Goal: Task Accomplishment & Management: Manage account settings

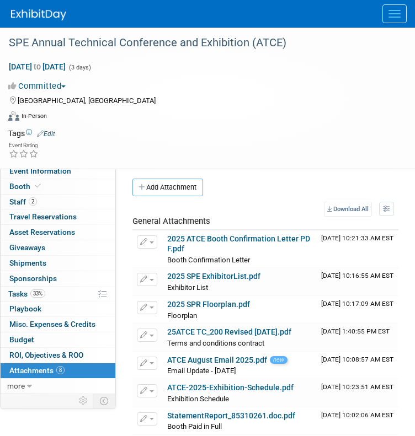
click at [175, 126] on div "Tags Edit" at bounding box center [200, 133] width 384 height 15
click at [17, 202] on span "Staff 2" at bounding box center [23, 201] width 28 height 9
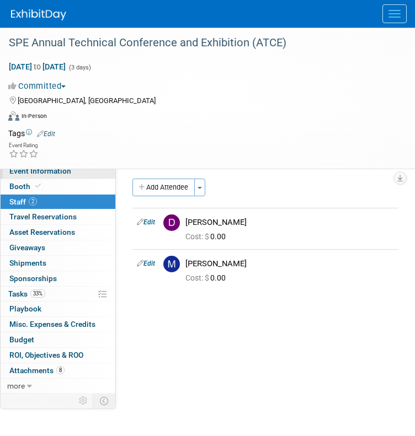
click at [28, 172] on span "Event Information" at bounding box center [40, 171] width 62 height 9
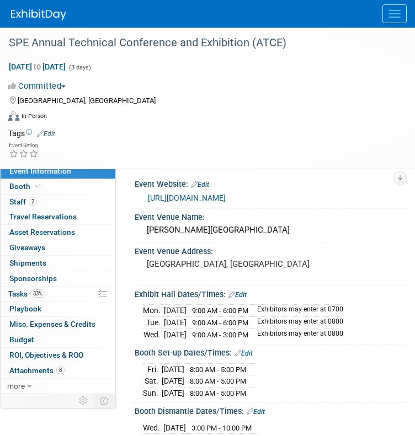
click at [206, 200] on link "[URL][DOMAIN_NAME]" at bounding box center [187, 198] width 78 height 9
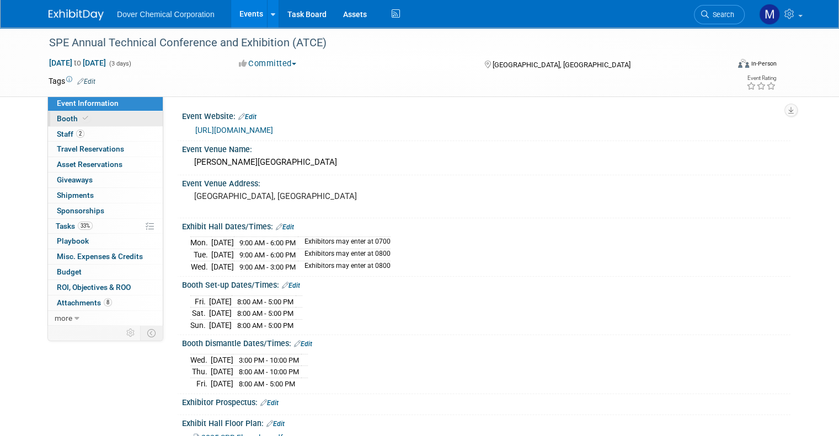
click at [117, 115] on link "Booth" at bounding box center [105, 118] width 115 height 15
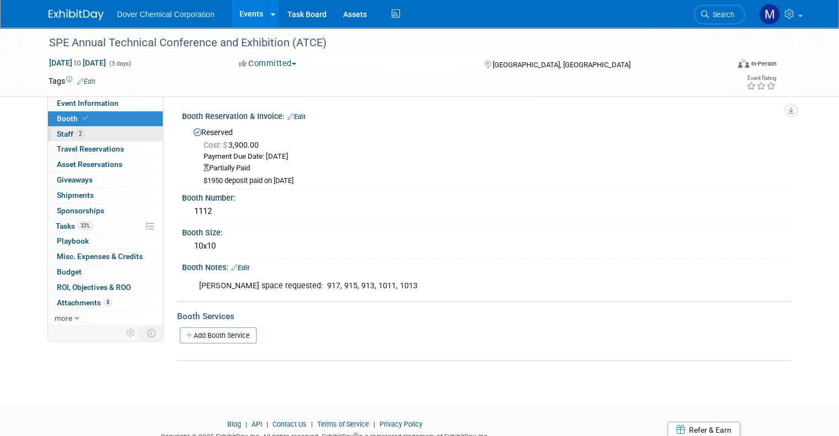
click at [60, 132] on span "Staff 2" at bounding box center [71, 134] width 28 height 9
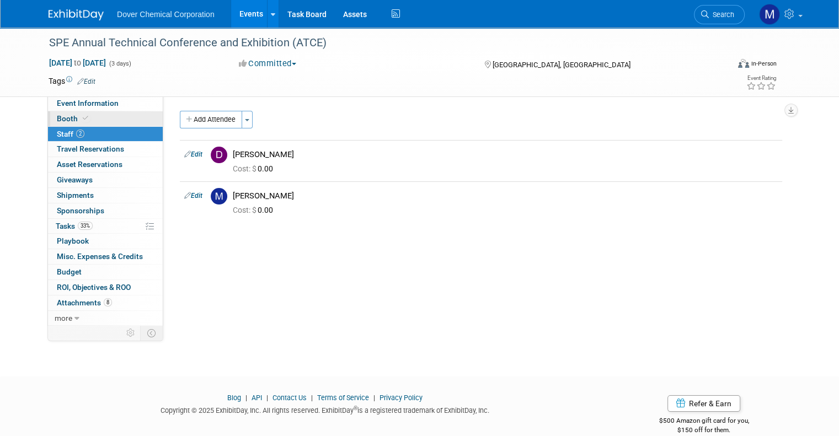
click at [60, 117] on span "Booth" at bounding box center [74, 118] width 34 height 9
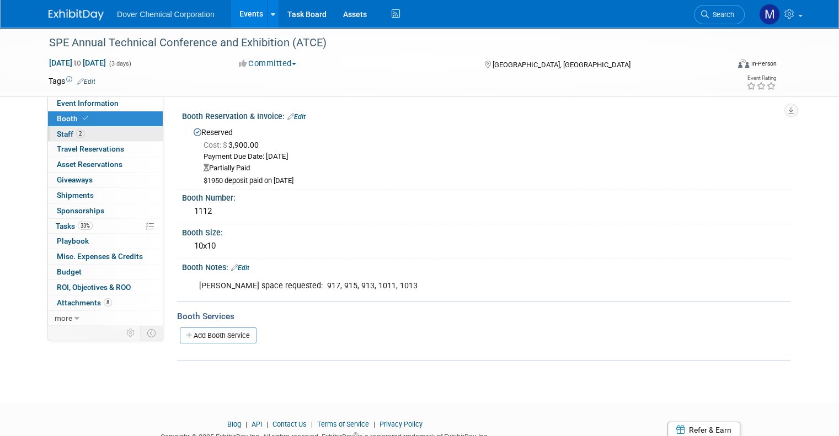
click at [61, 133] on span "Staff 2" at bounding box center [71, 134] width 28 height 9
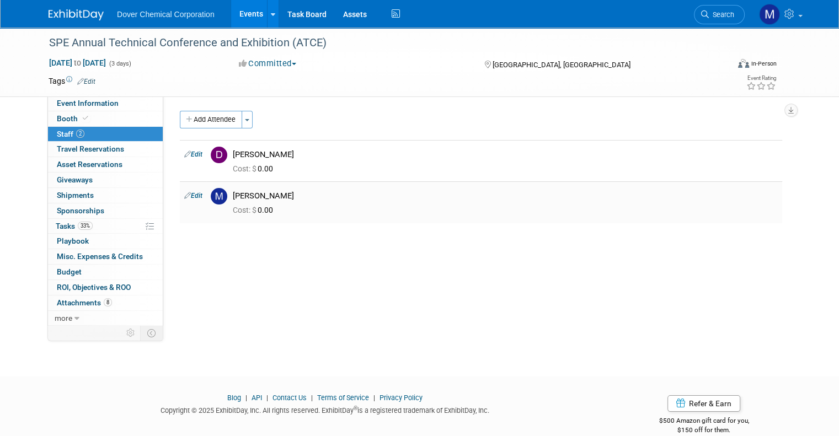
click at [229, 190] on div "Marshall Heard" at bounding box center [504, 194] width 561 height 13
click at [184, 196] on link "Edit" at bounding box center [193, 196] width 18 height 8
select select "67448179-2c0b-45e3-940e-46b26405b4fe"
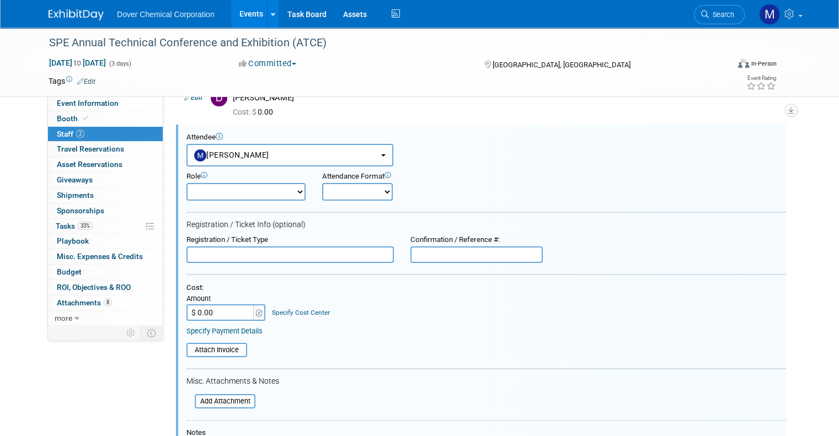
click at [414, 251] on input "text" at bounding box center [476, 254] width 132 height 17
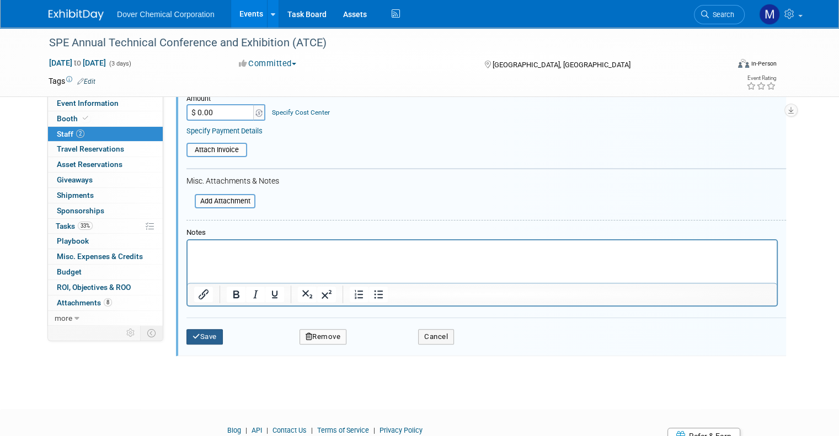
scroll to position [258, 0]
type input "4644"
click at [194, 332] on button "Save" at bounding box center [204, 336] width 36 height 15
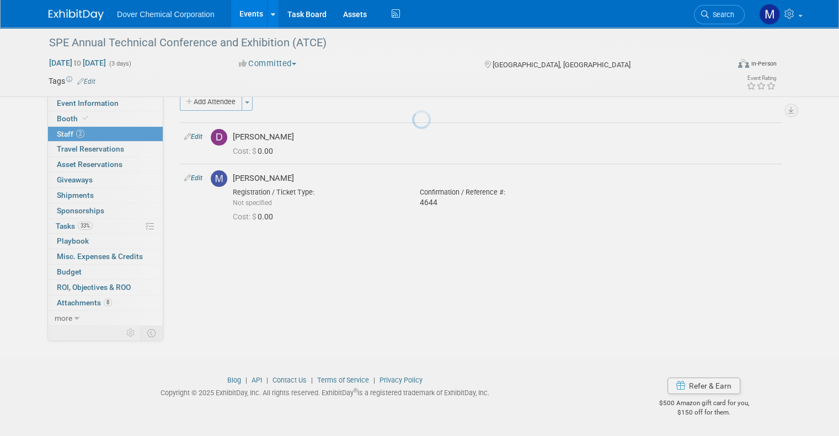
scroll to position [18, 0]
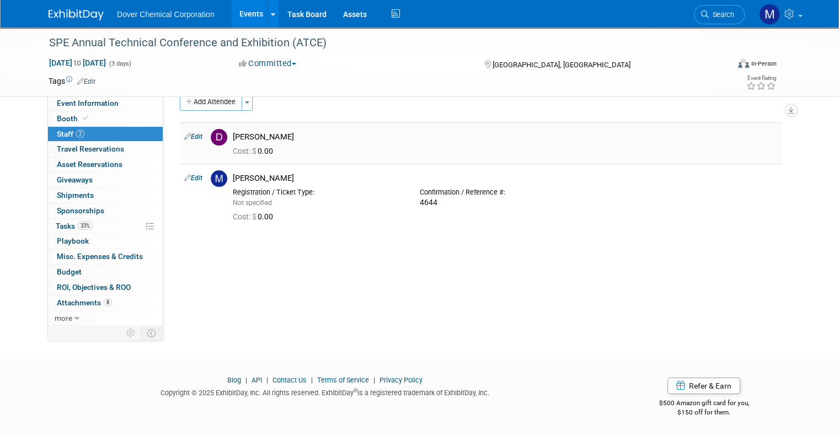
click at [185, 135] on link "Edit" at bounding box center [193, 137] width 18 height 8
select select "a845aedf-5f5f-4bb0-92c0-2d5f9fd6761b"
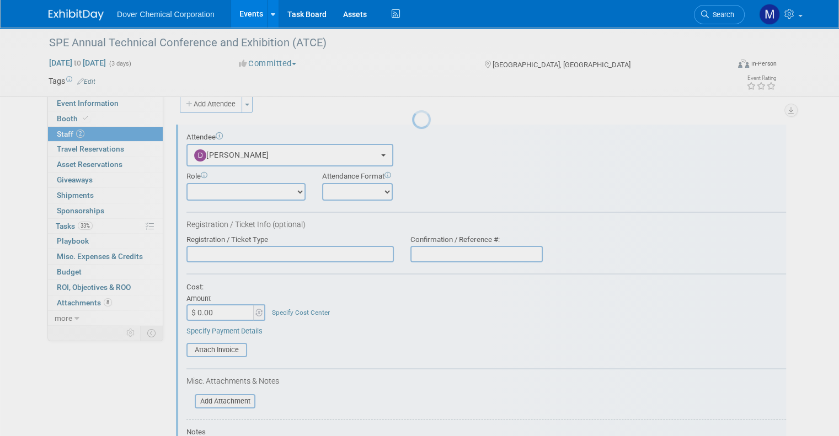
scroll to position [15, 0]
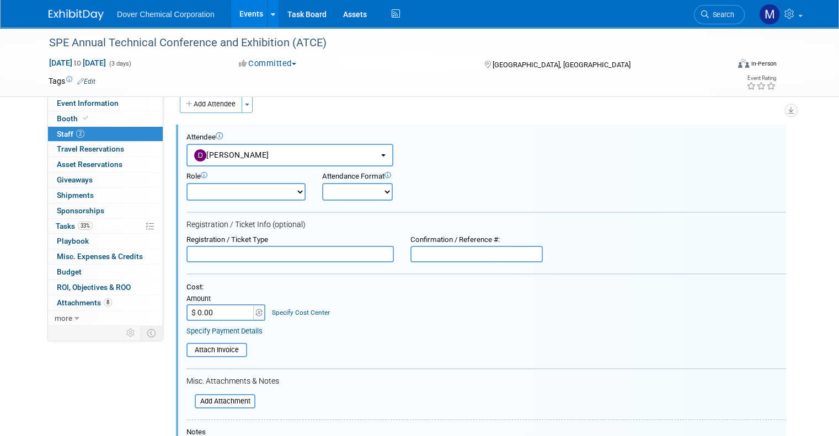
click at [414, 252] on input "text" at bounding box center [476, 254] width 132 height 17
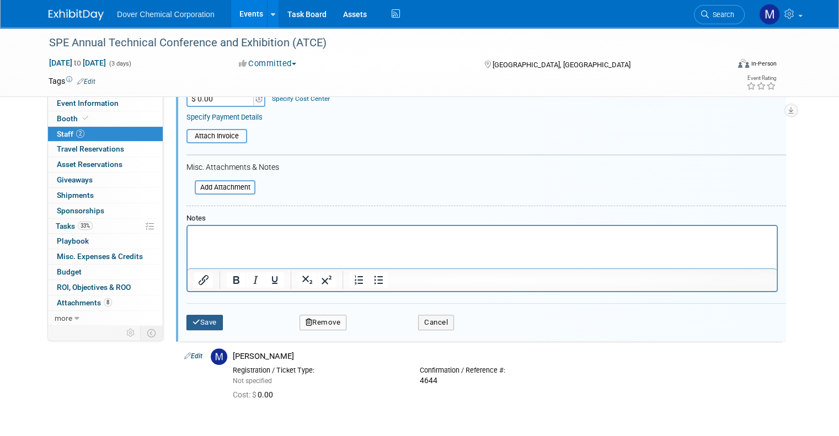
type input "4646"
click at [197, 317] on button "Save" at bounding box center [204, 322] width 36 height 15
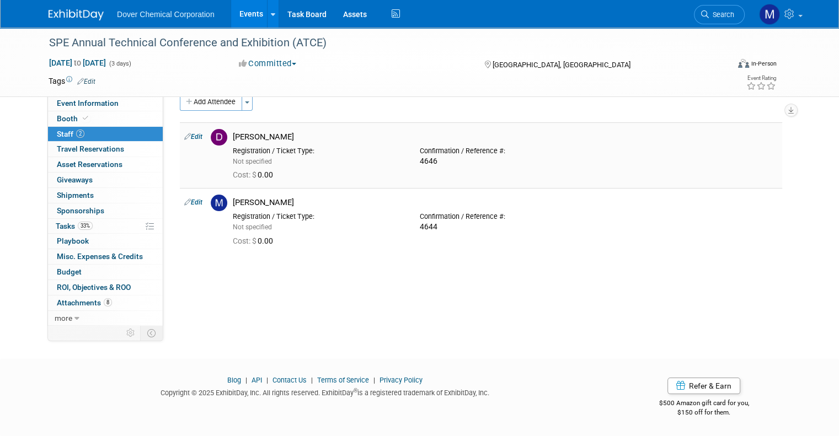
click at [288, 154] on div "Registration / Ticket Type:" at bounding box center [318, 151] width 170 height 9
click at [187, 199] on link "Edit" at bounding box center [193, 203] width 18 height 8
select select "67448179-2c0b-45e3-940e-46b26405b4fe"
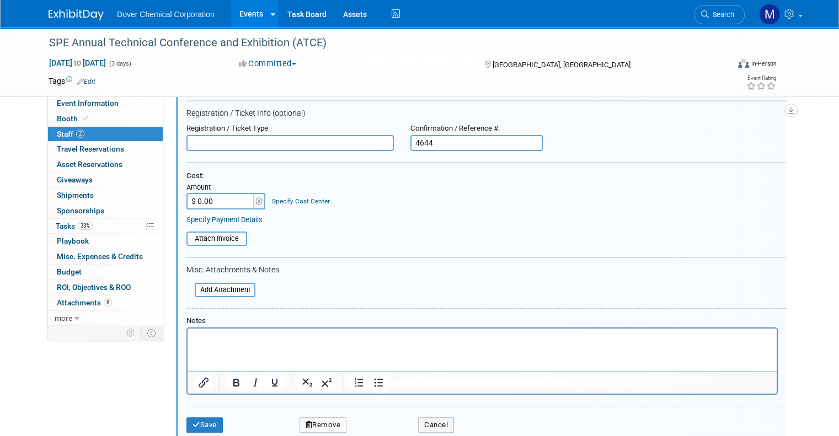
scroll to position [193, 0]
click at [228, 285] on input "file" at bounding box center [188, 289] width 131 height 12
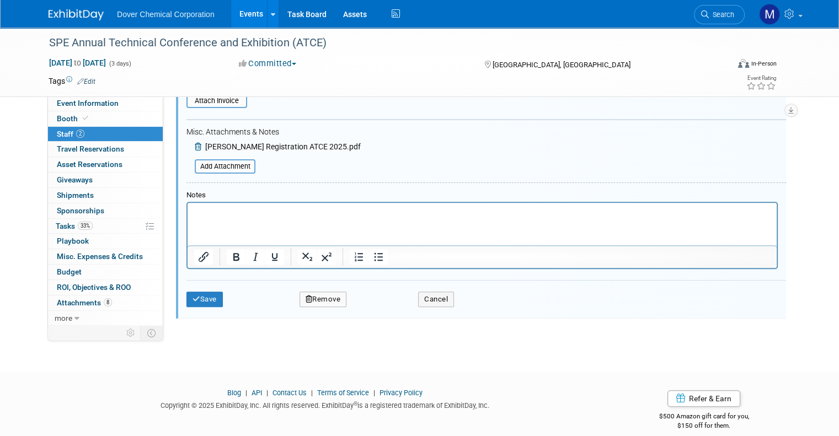
scroll to position [340, 0]
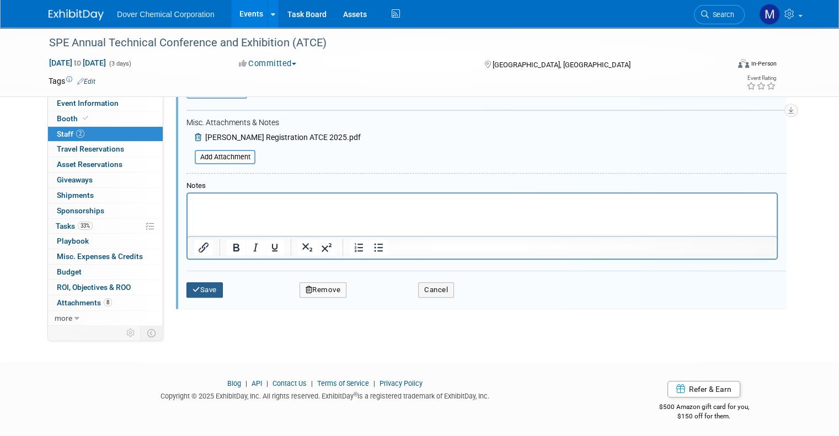
click at [200, 286] on button "Save" at bounding box center [204, 289] width 36 height 15
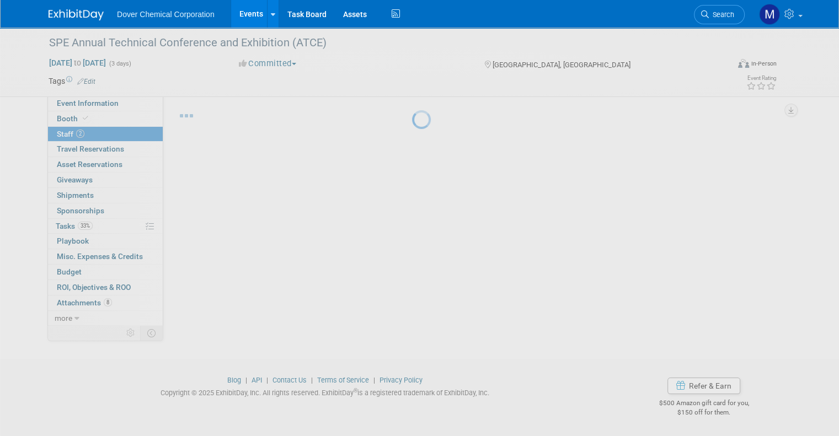
scroll to position [18, 0]
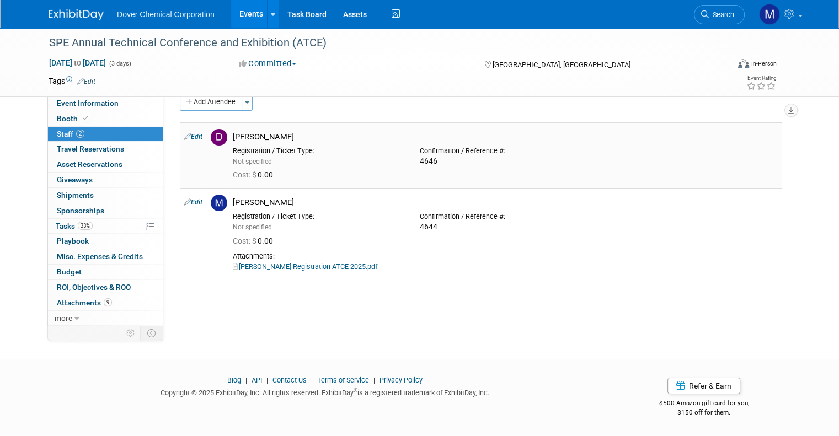
click at [186, 133] on link "Edit" at bounding box center [193, 137] width 18 height 8
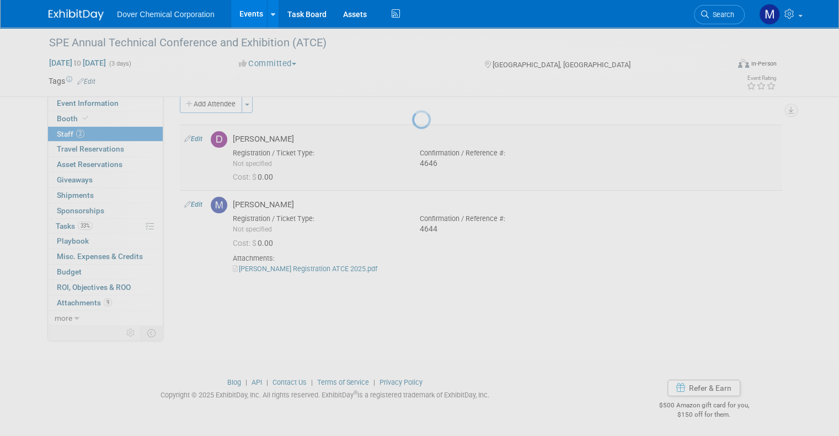
select select "a845aedf-5f5f-4bb0-92c0-2d5f9fd6761b"
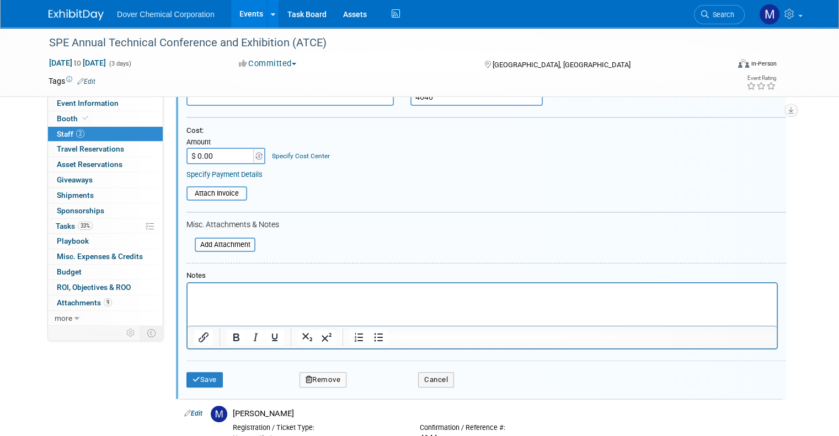
scroll to position [173, 0]
click at [233, 246] on div "Add Attachment" at bounding box center [225, 244] width 61 height 14
click at [228, 240] on input "file" at bounding box center [188, 244] width 131 height 12
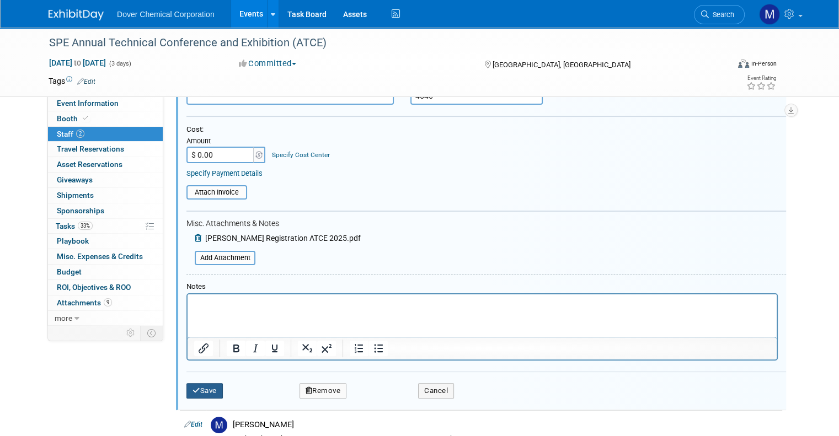
click at [199, 387] on button "Save" at bounding box center [204, 390] width 36 height 15
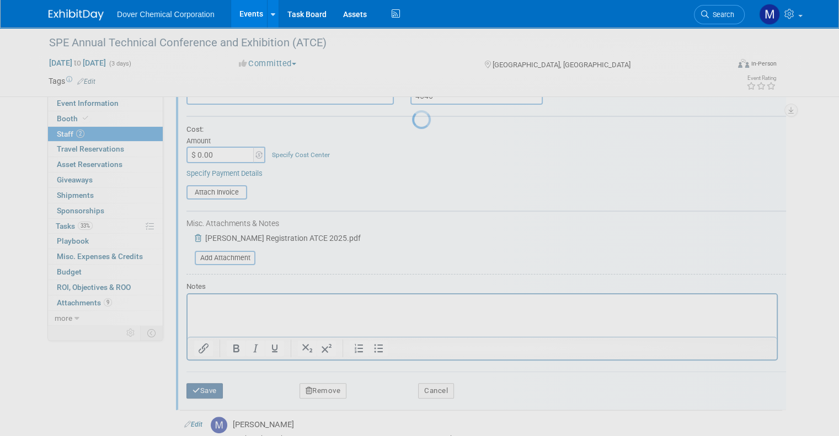
scroll to position [18, 0]
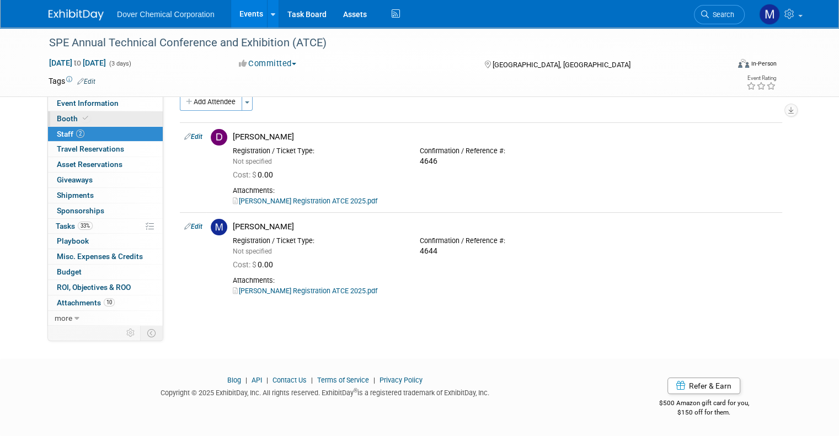
click at [59, 112] on link "Booth" at bounding box center [105, 118] width 115 height 15
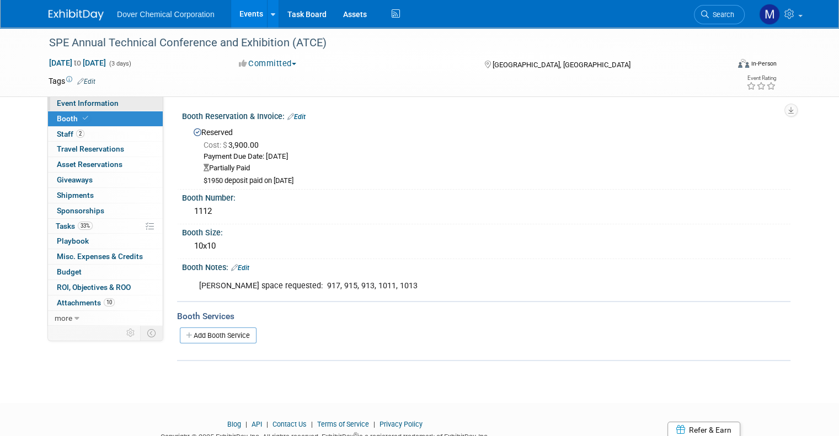
click at [62, 101] on span "Event Information" at bounding box center [88, 103] width 62 height 9
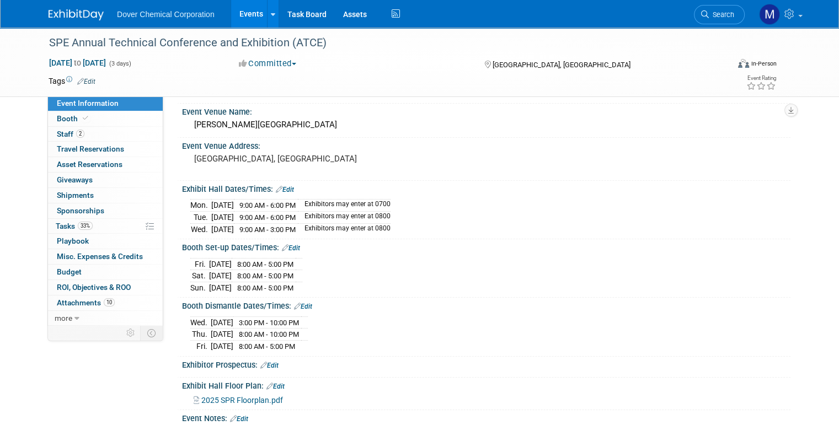
scroll to position [39, 0]
click at [287, 243] on link "Edit" at bounding box center [291, 247] width 18 height 8
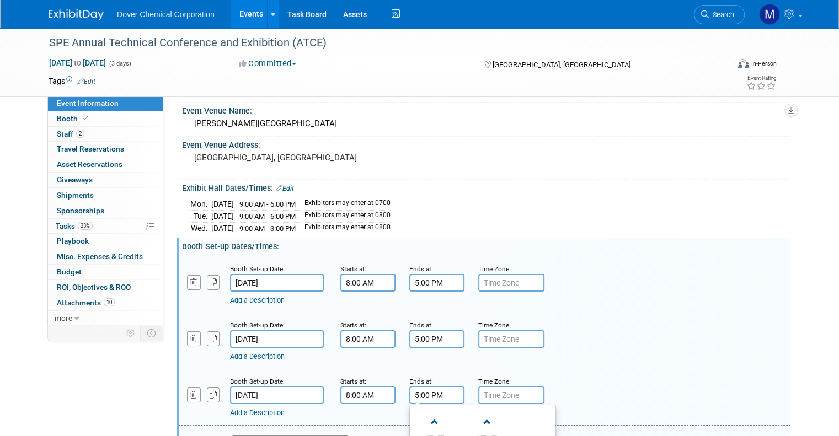
click at [409, 392] on input "5:00 PM" at bounding box center [436, 396] width 55 height 18
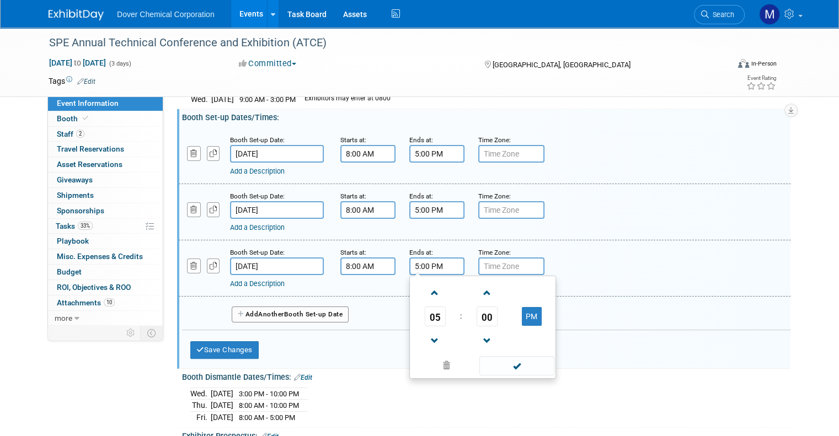
scroll to position [171, 0]
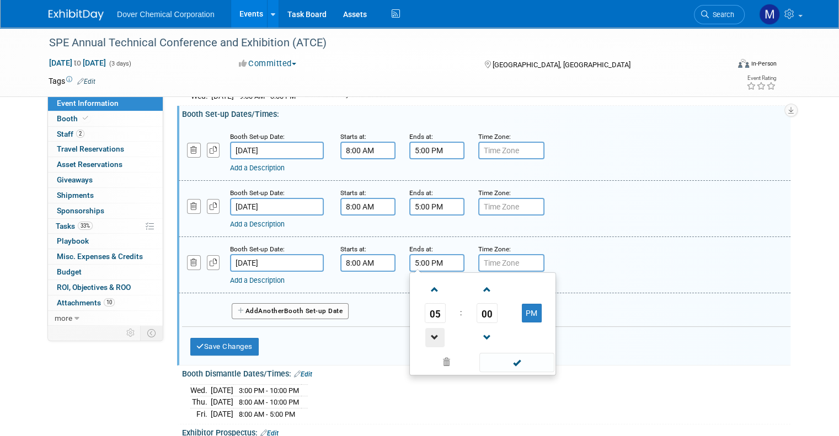
click at [414, 342] on span at bounding box center [434, 337] width 19 height 19
type input "3:00 PM"
click at [414, 356] on span at bounding box center [516, 362] width 74 height 19
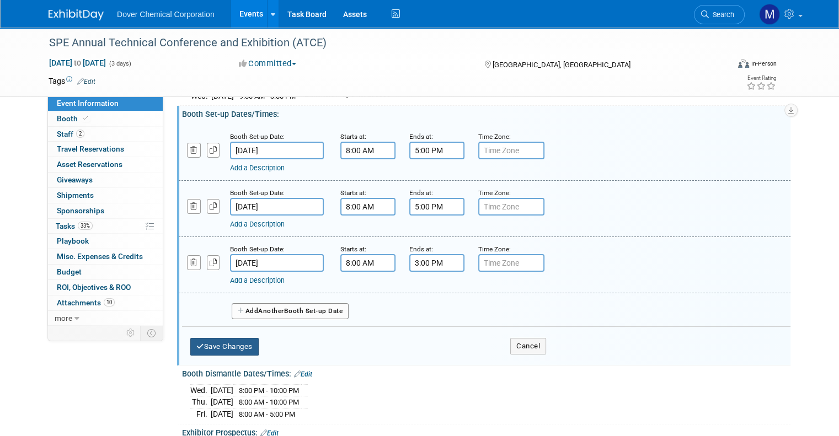
click at [211, 344] on button "Save Changes" at bounding box center [224, 347] width 68 height 18
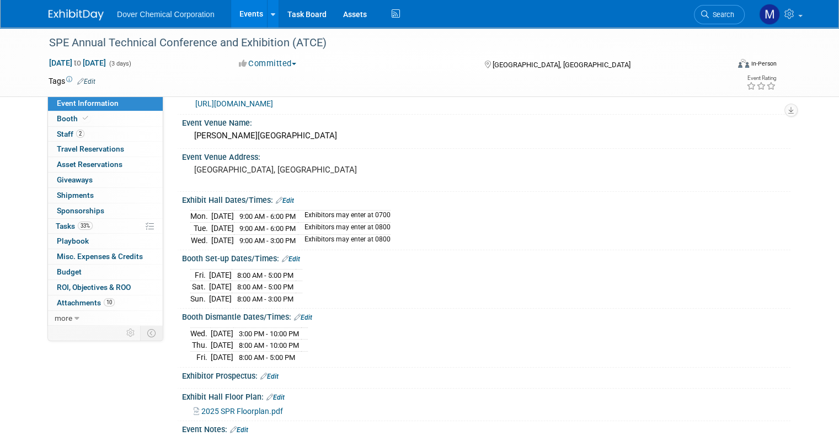
scroll to position [37, 0]
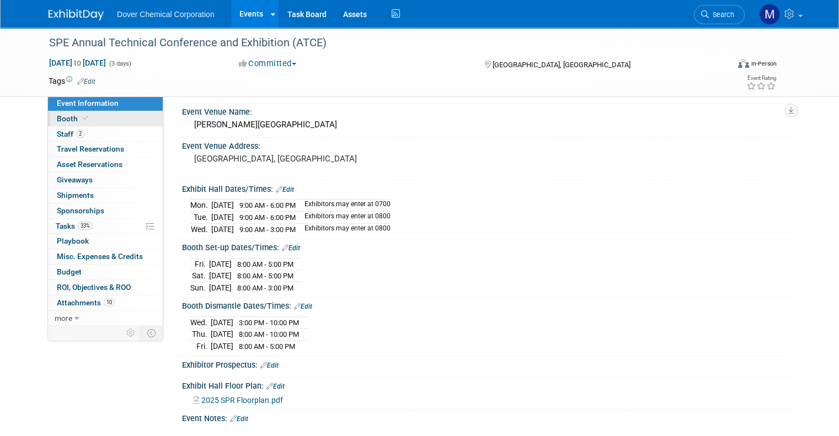
click at [57, 116] on span "Booth" at bounding box center [74, 118] width 34 height 9
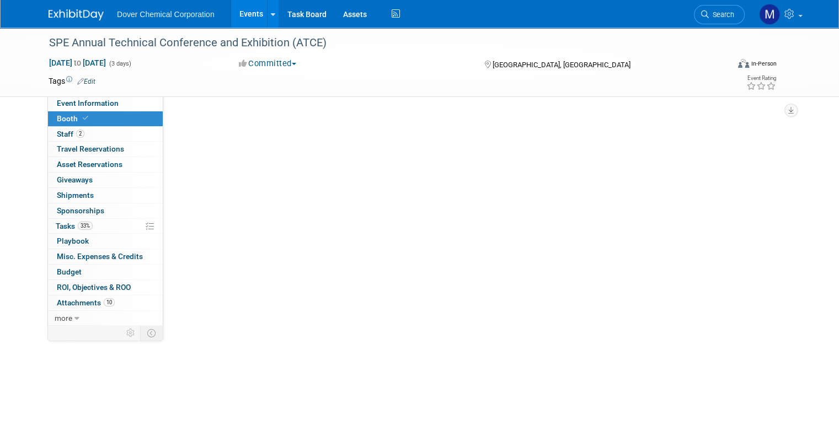
scroll to position [0, 0]
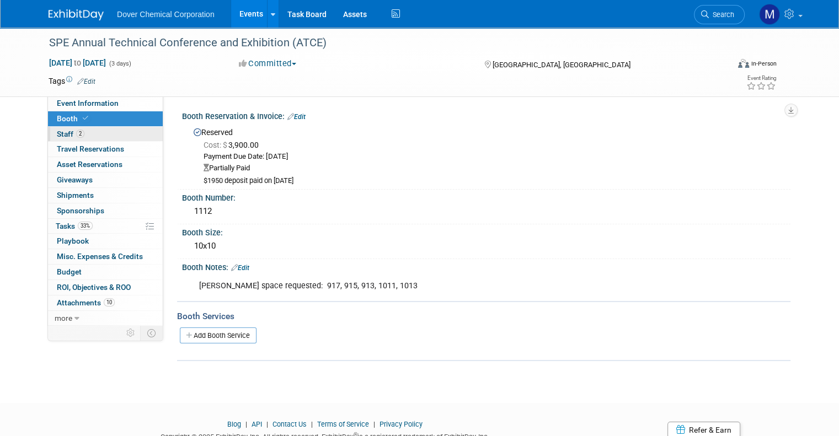
click at [57, 132] on span "Staff 2" at bounding box center [71, 134] width 28 height 9
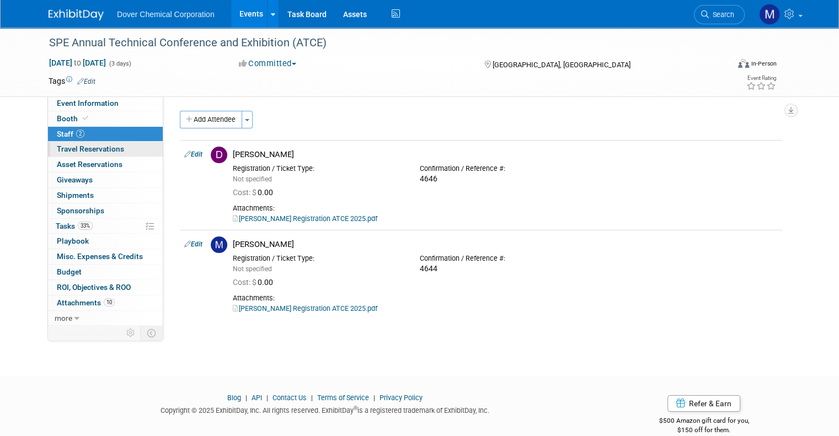
click at [60, 146] on span "Travel Reservations 0" at bounding box center [90, 148] width 67 height 9
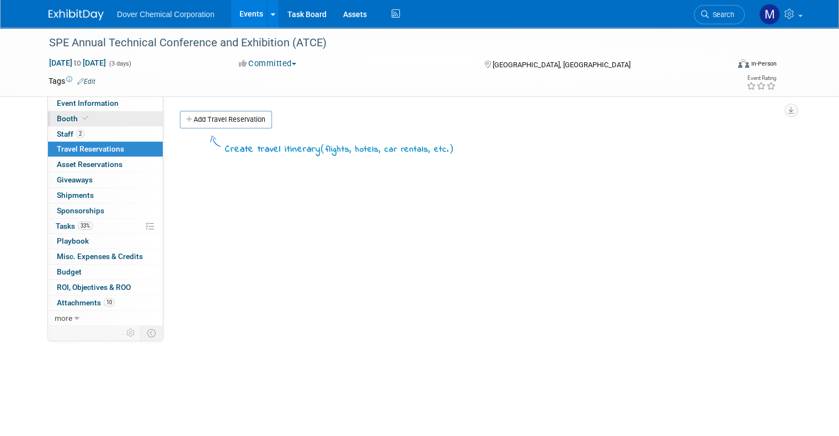
click at [59, 117] on span "Booth" at bounding box center [74, 118] width 34 height 9
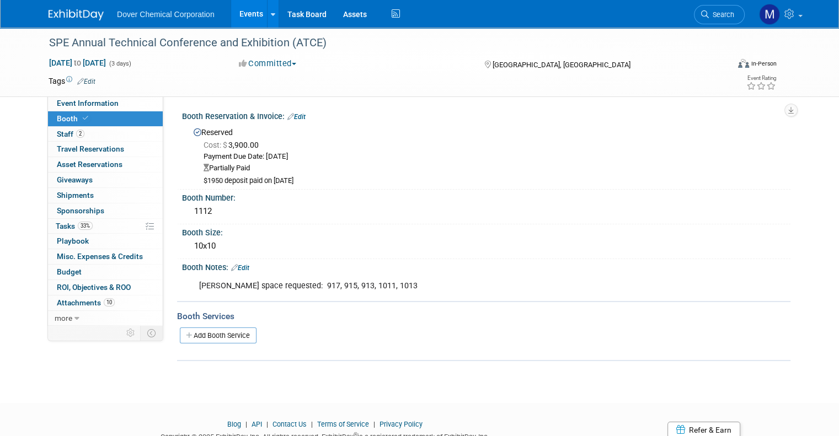
click at [238, 264] on link "Edit" at bounding box center [240, 268] width 18 height 8
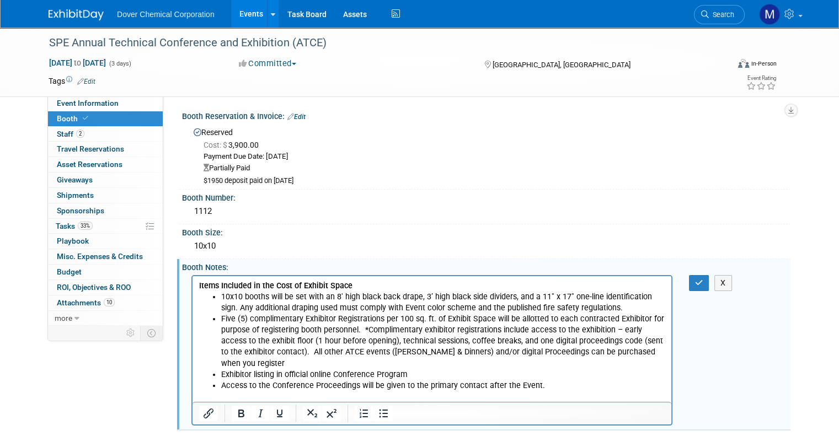
click at [200, 402] on p "Per Marshall Heard space requested: 917, 915, 913, 1011, 1013" at bounding box center [432, 407] width 466 height 11
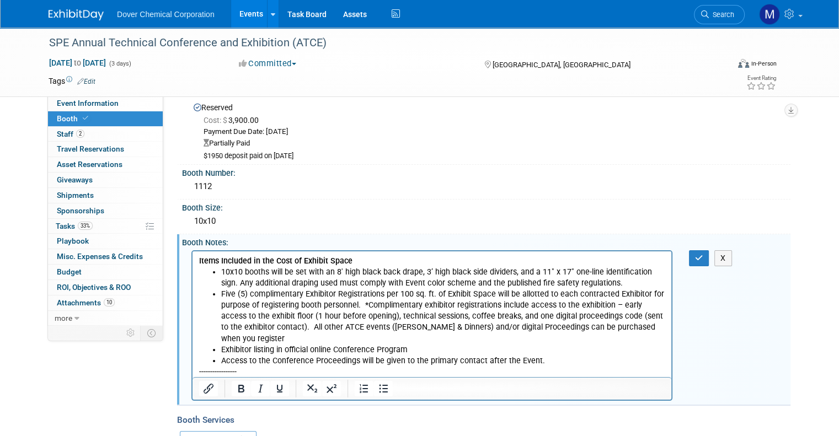
scroll to position [25, 0]
click at [414, 255] on icon "button" at bounding box center [699, 258] width 8 height 8
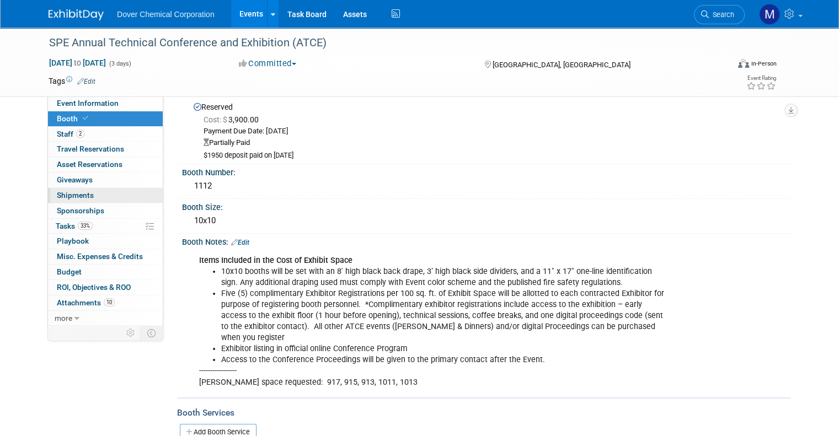
click at [75, 195] on span "Shipments 0" at bounding box center [75, 195] width 37 height 9
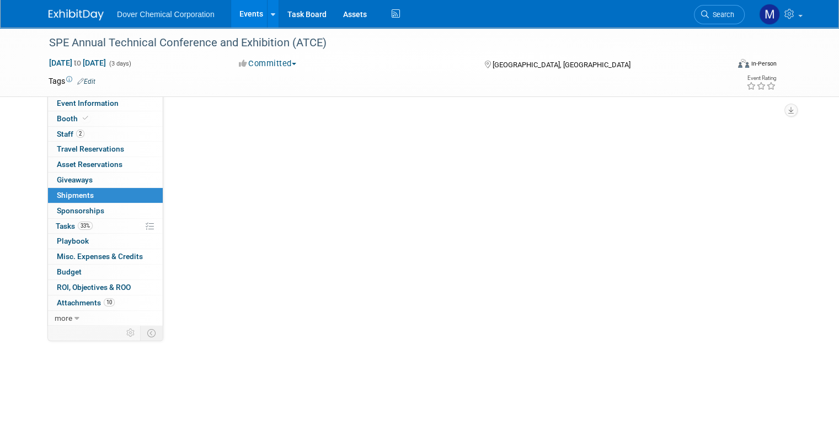
scroll to position [0, 0]
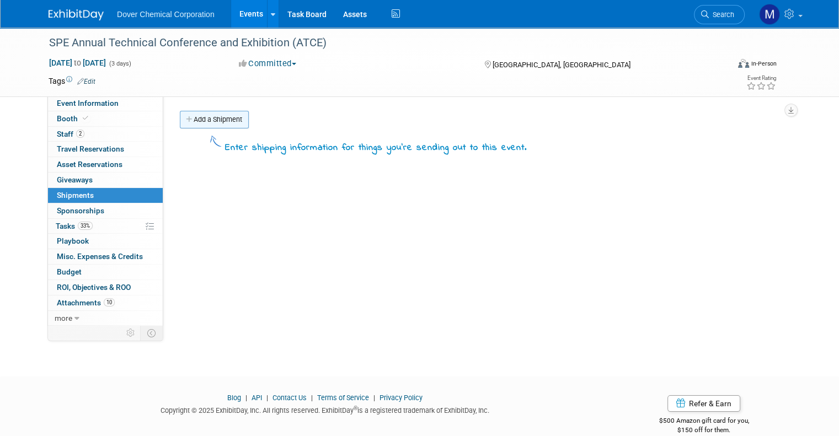
click at [185, 120] on link "Add a Shipment" at bounding box center [214, 120] width 69 height 18
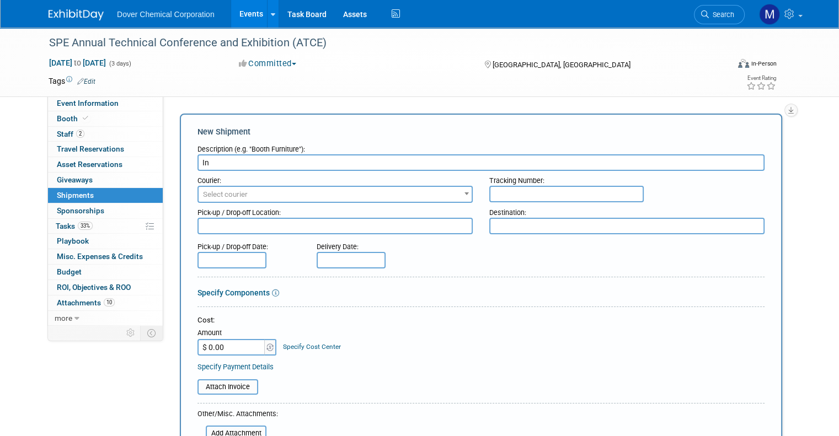
type input "I"
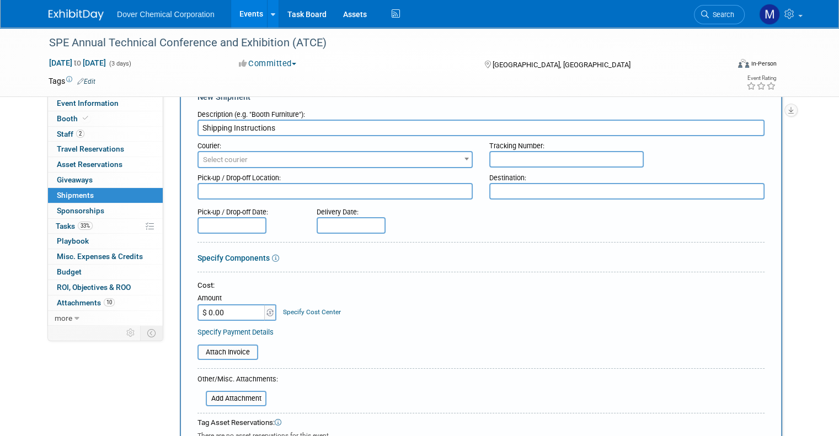
scroll to position [33, 0]
type input "Shipping Instructions"
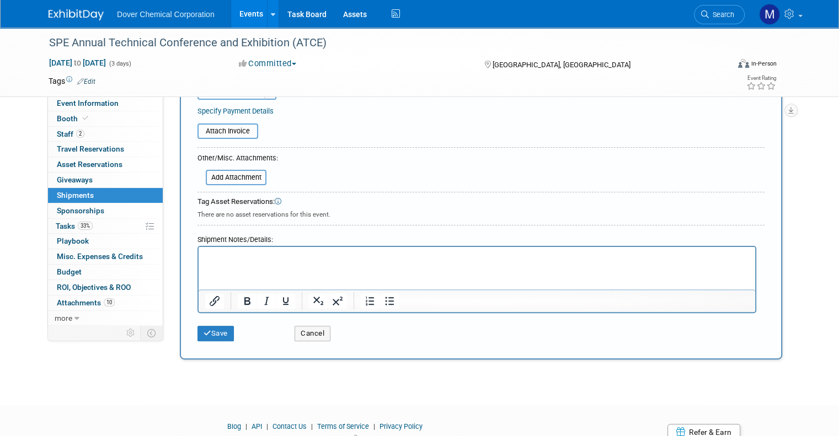
scroll to position [291, 0]
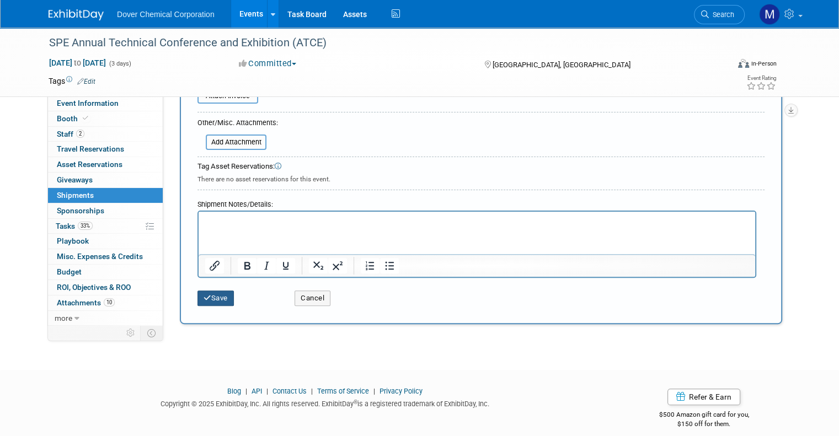
click at [215, 295] on button "Save" at bounding box center [215, 298] width 36 height 15
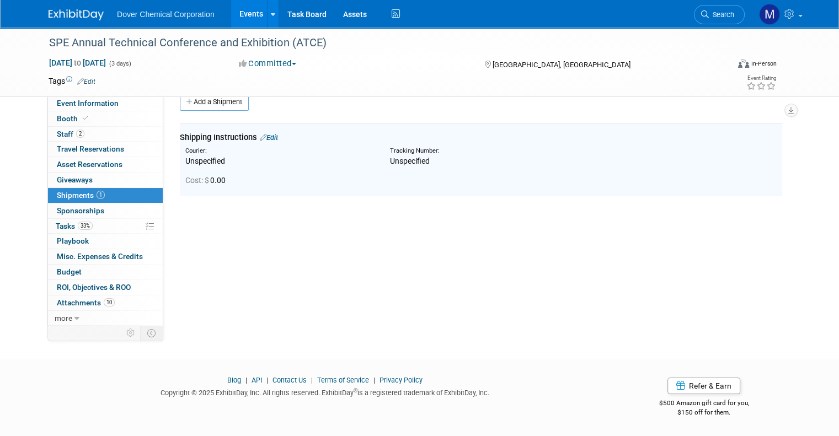
scroll to position [0, 0]
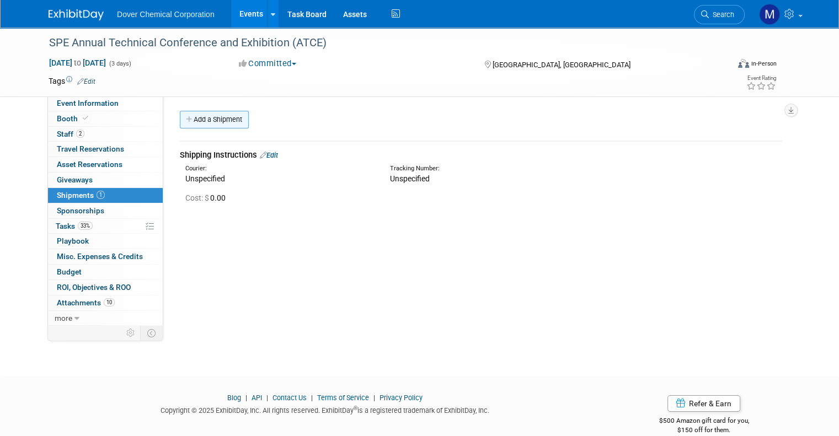
click at [199, 121] on link "Add a Shipment" at bounding box center [214, 120] width 69 height 18
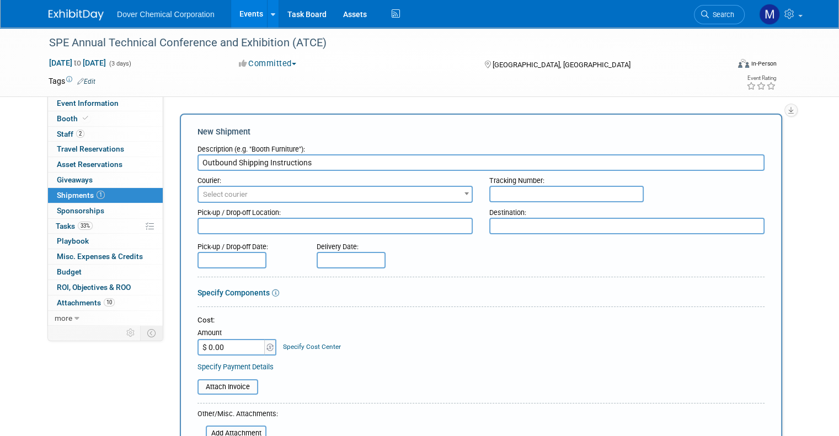
type input "Outbound Shipping Instructions"
click at [414, 310] on form "Description (e.g. "Booth Furniture"): Outbound Shipping Instructions Courier: 0…" at bounding box center [480, 365] width 567 height 451
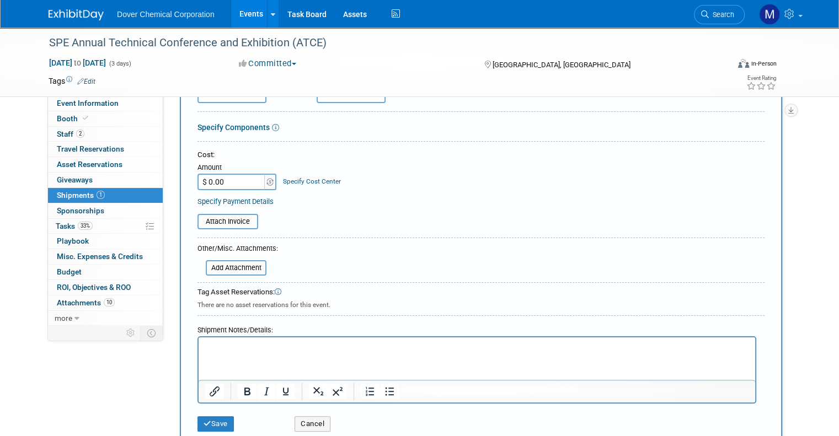
scroll to position [168, 0]
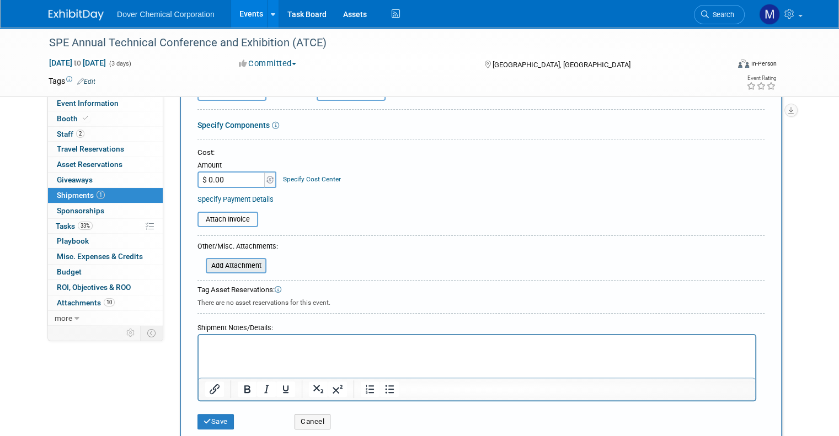
click at [223, 259] on input "file" at bounding box center [199, 265] width 131 height 13
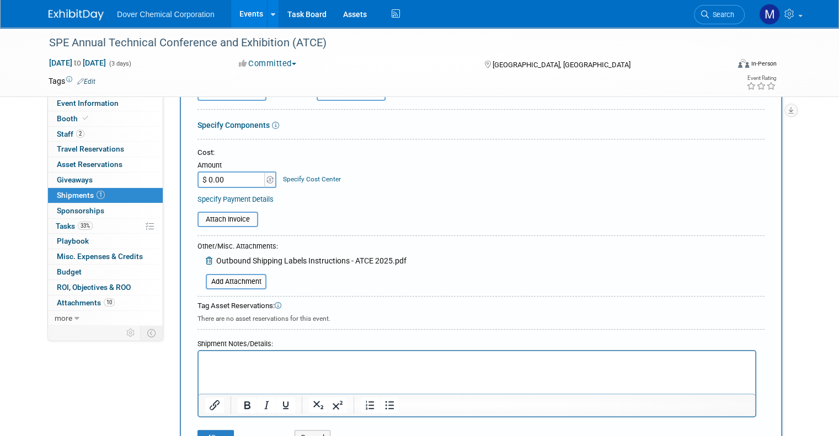
click at [296, 367] on html at bounding box center [477, 358] width 556 height 15
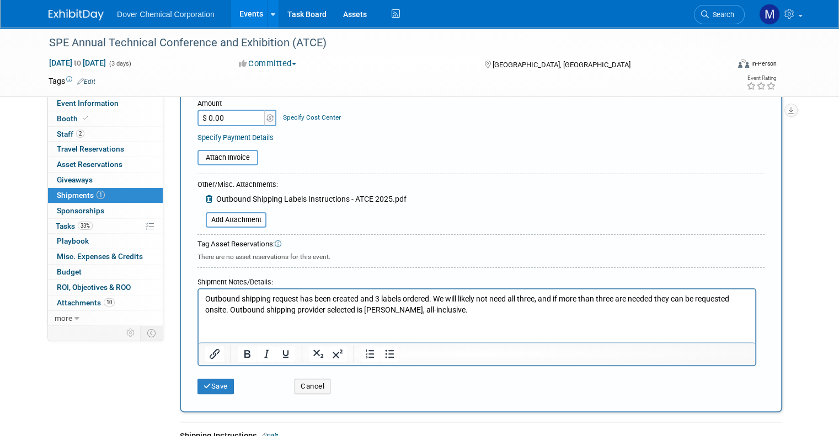
scroll to position [229, 0]
click at [212, 382] on button "Save" at bounding box center [215, 386] width 36 height 15
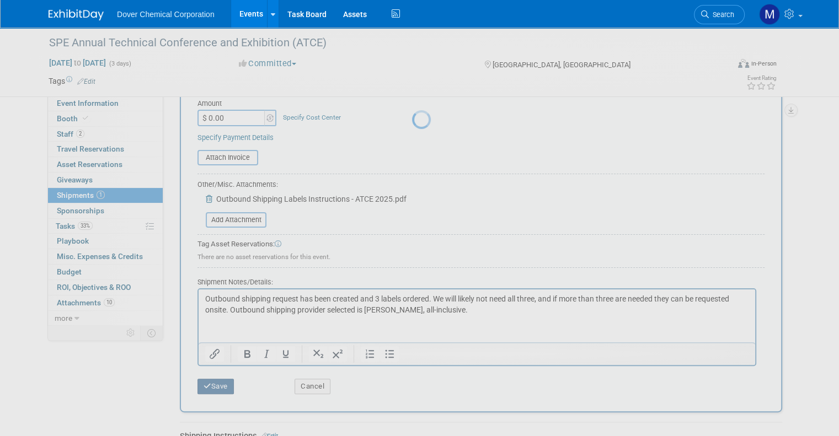
scroll to position [37, 0]
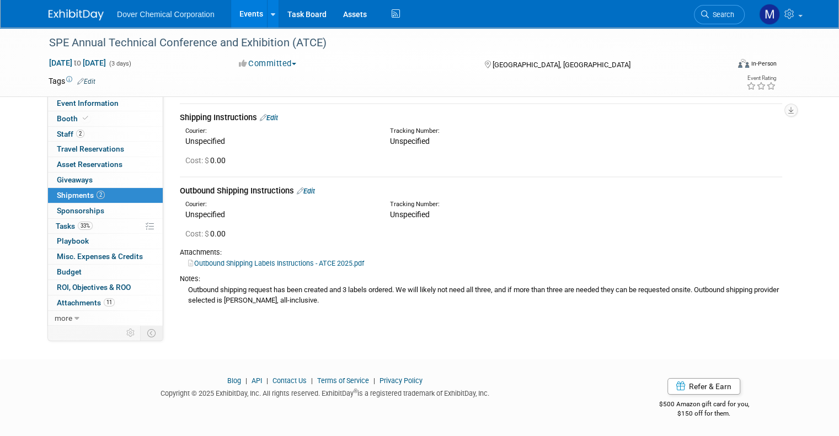
click at [263, 114] on link "Edit" at bounding box center [269, 118] width 18 height 8
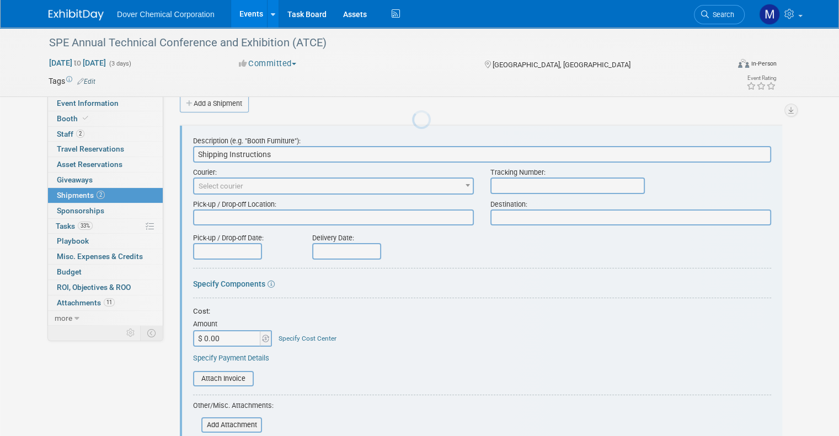
scroll to position [0, 0]
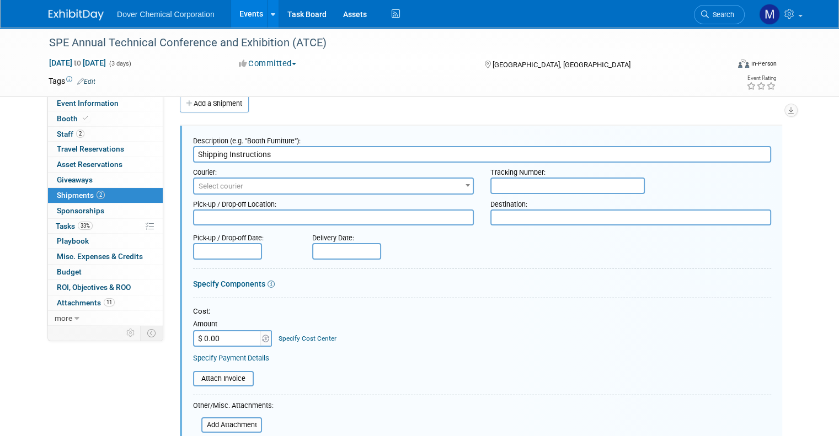
click at [193, 152] on input "Shipping Instructions" at bounding box center [482, 154] width 578 height 17
type input "Warehouse Shipping Instructions"
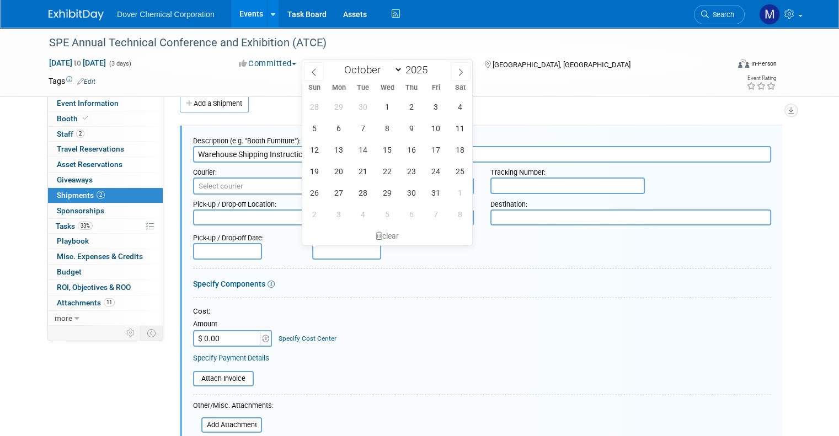
click at [329, 248] on input "text" at bounding box center [346, 251] width 69 height 17
click at [414, 126] on span "10" at bounding box center [436, 128] width 22 height 22
type input "Oct 10, 2025"
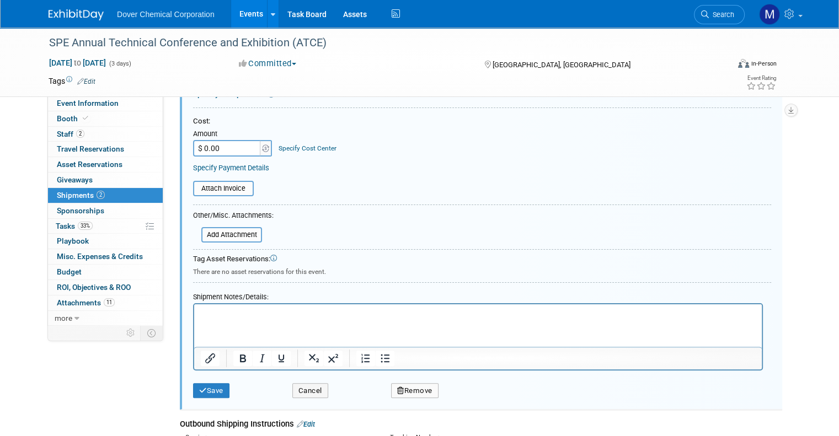
scroll to position [207, 0]
click at [225, 229] on input "file" at bounding box center [195, 233] width 131 height 13
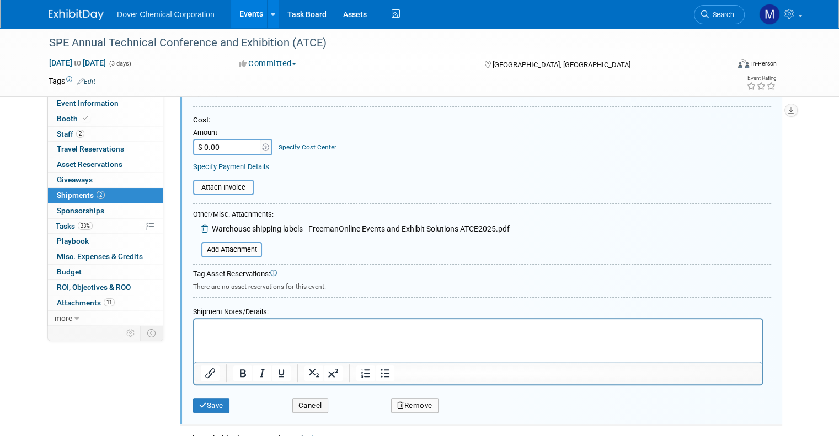
click at [304, 330] on p "Rich Text Area. Press ALT-0 for help." at bounding box center [478, 328] width 555 height 11
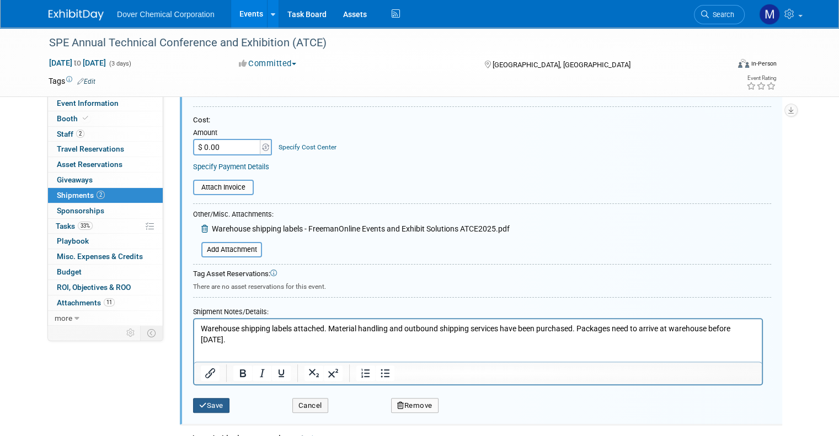
click at [205, 404] on button "Save" at bounding box center [211, 405] width 36 height 15
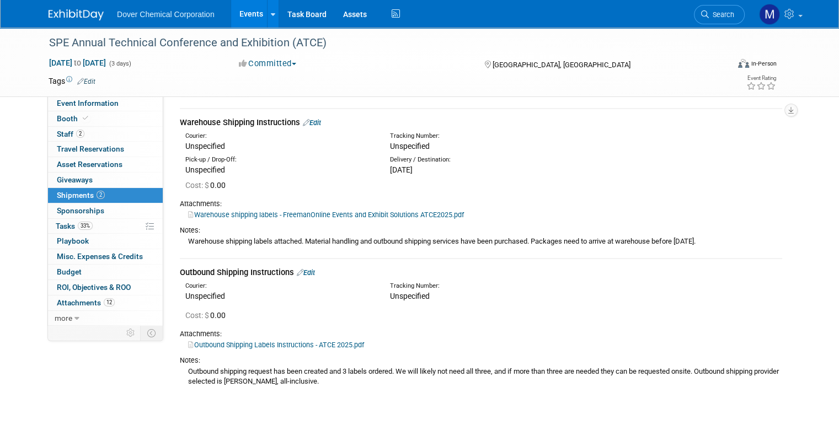
scroll to position [33, 0]
click at [62, 117] on span "Booth" at bounding box center [74, 118] width 34 height 9
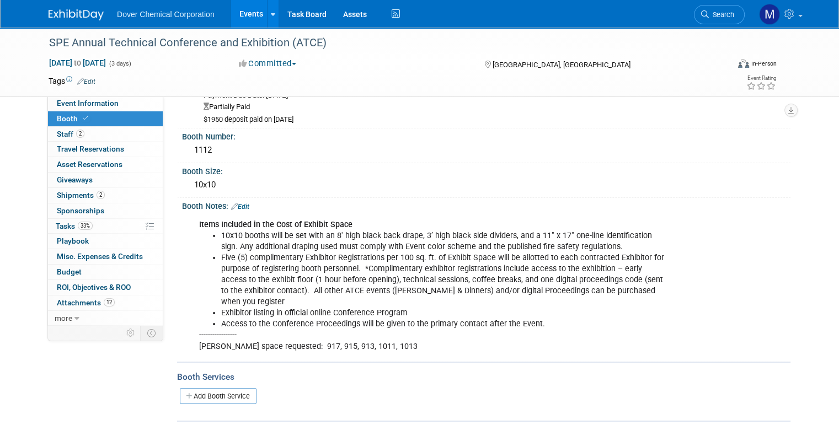
scroll to position [66, 0]
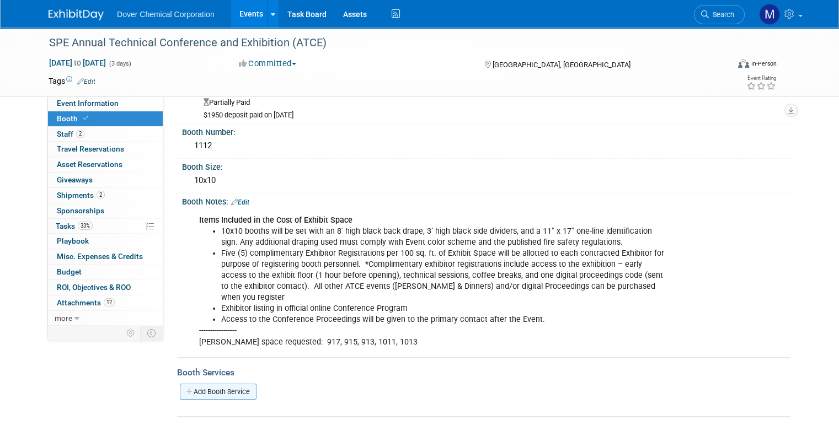
click at [214, 384] on link "Add Booth Service" at bounding box center [218, 392] width 77 height 16
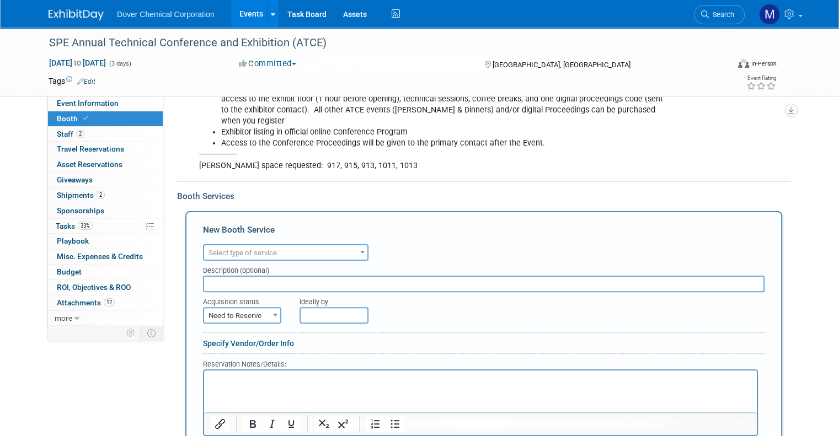
scroll to position [308, 0]
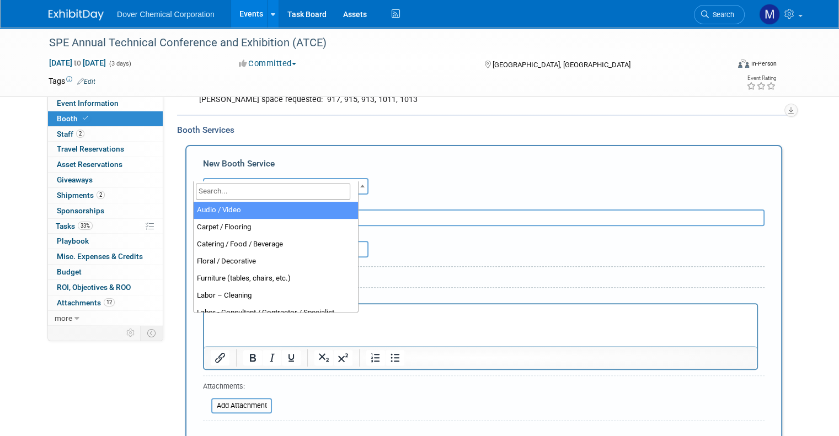
click at [322, 179] on span "Select type of service" at bounding box center [285, 186] width 163 height 15
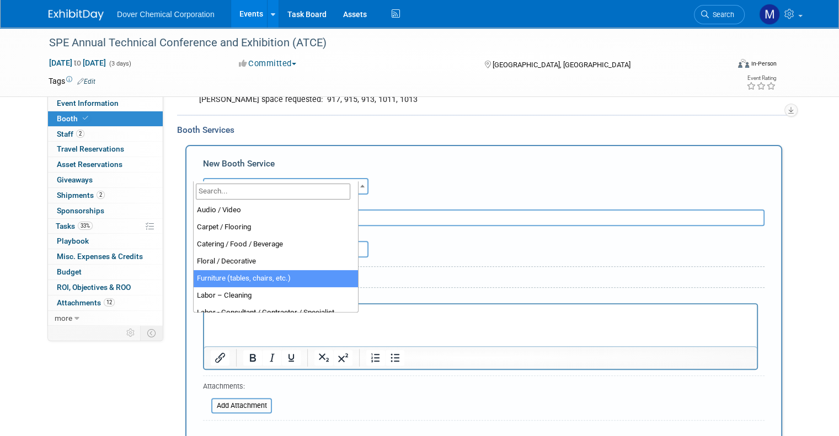
select select "6"
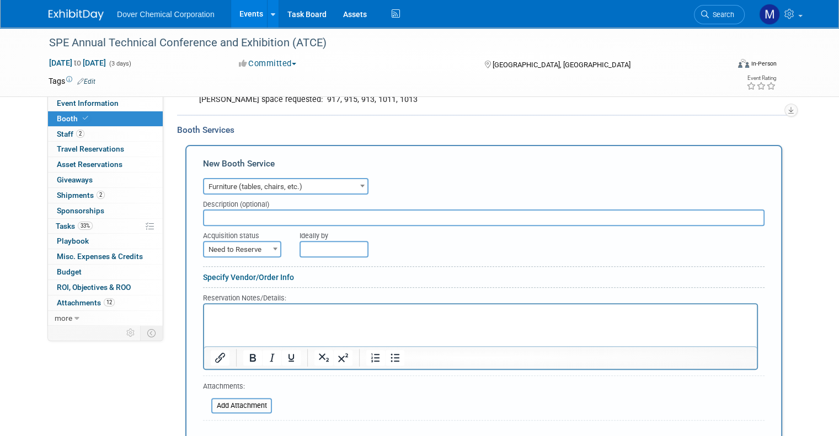
scroll to position [357, 0]
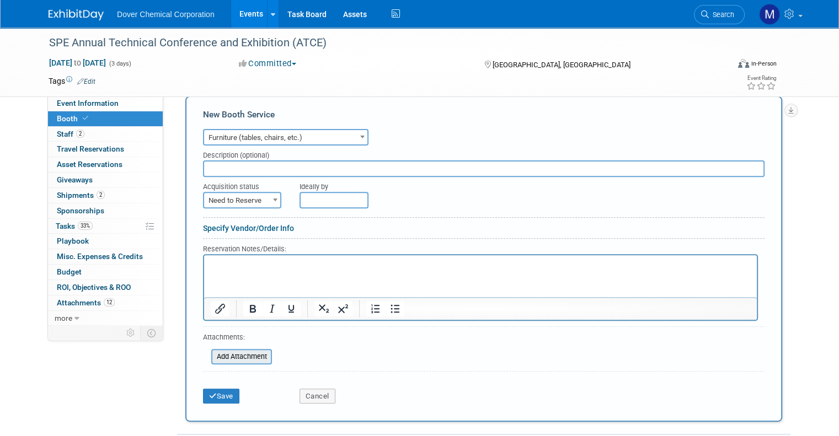
click at [239, 350] on input "file" at bounding box center [205, 356] width 131 height 13
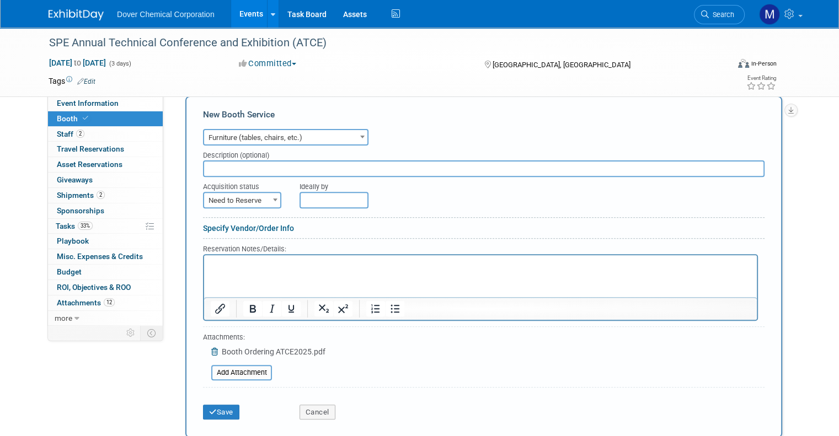
click at [240, 267] on p "Rich Text Area. Press ALT-0 for help." at bounding box center [481, 264] width 540 height 10
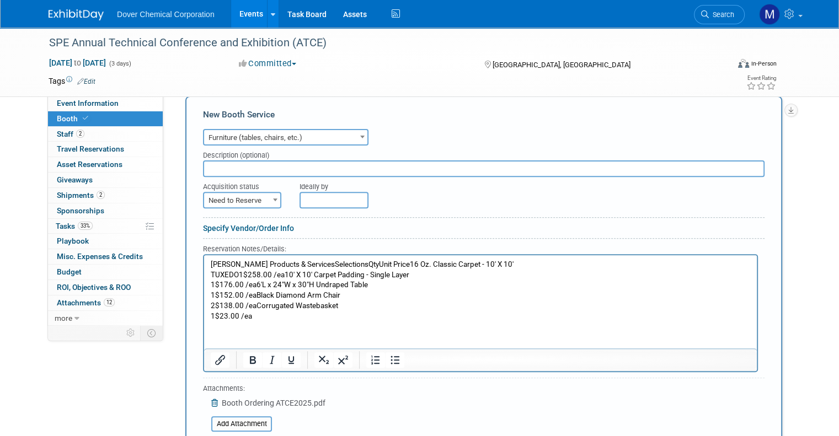
click at [212, 284] on p "Freeman Products & ServicesSelectionsQtyUnit Price16 Oz. Classic Carpet - 10' X…" at bounding box center [481, 290] width 540 height 62
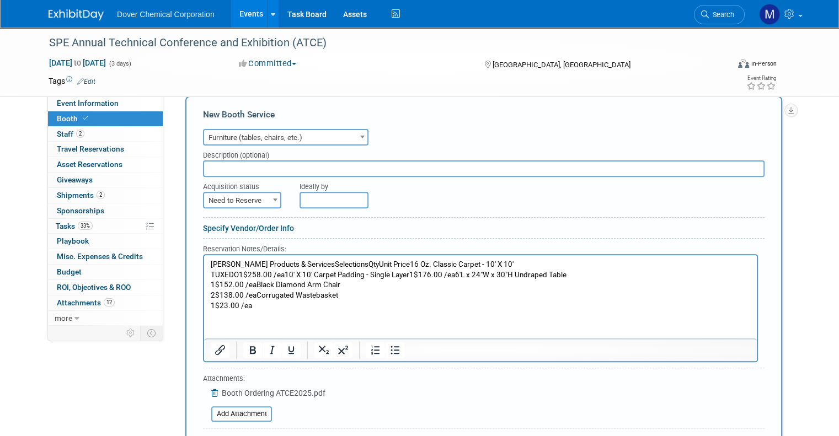
click at [414, 274] on p "Freeman Products & ServicesSelectionsQtyUnit Price16 Oz. Classic Carpet - 10' X…" at bounding box center [481, 285] width 540 height 52
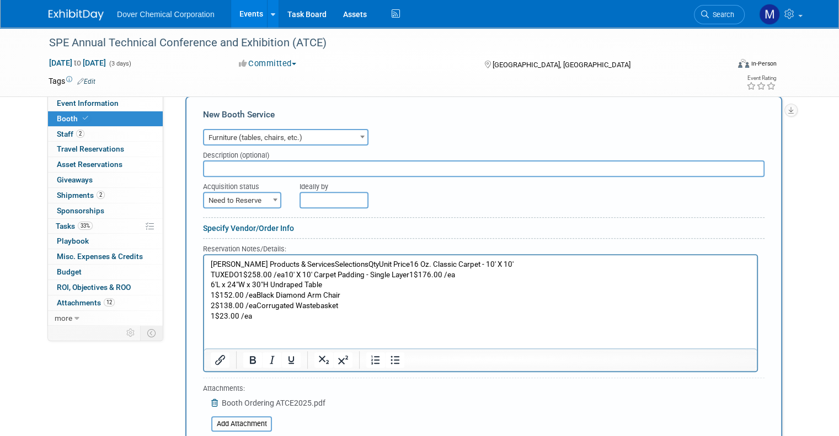
click at [212, 294] on p "6'L x 24"W x 30"H Undraped Table 1$152.00 /eaBlack Diamond Arm Chair 2$138.00 /…" at bounding box center [481, 300] width 540 height 41
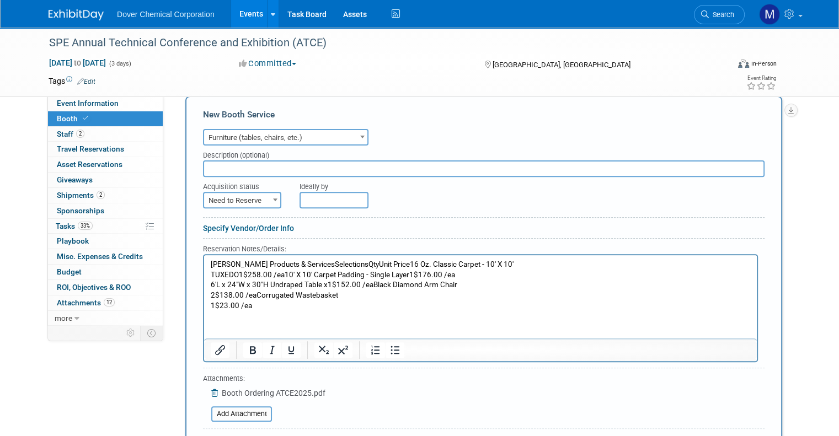
click at [408, 273] on p "Freeman Products & ServicesSelectionsQtyUnit Price16 Oz. Classic Carpet - 10' X…" at bounding box center [481, 269] width 540 height 20
click at [373, 282] on p "6'L x 24"W x 30"H Undraped Table x 1$152.00 /eaBlack Diamond Arm Chair 2$138.00…" at bounding box center [481, 295] width 540 height 31
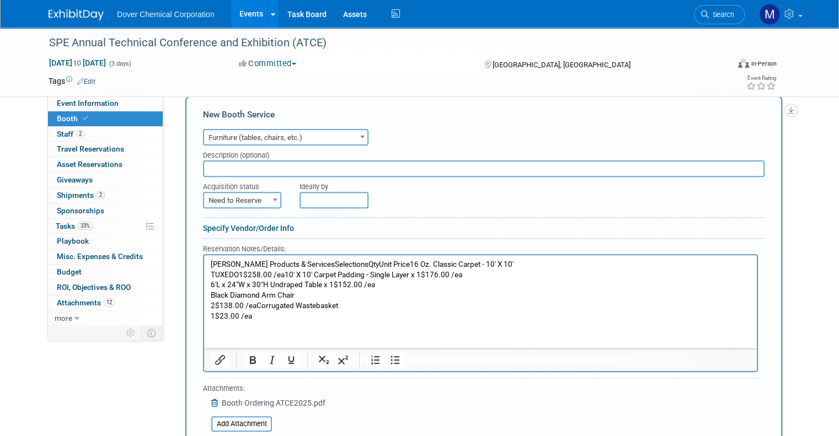
click at [212, 307] on p "Black Diamond Arm Chair 2$138.00 /eaCorrugated Wastebasket 1$23.00 /ea" at bounding box center [481, 305] width 540 height 31
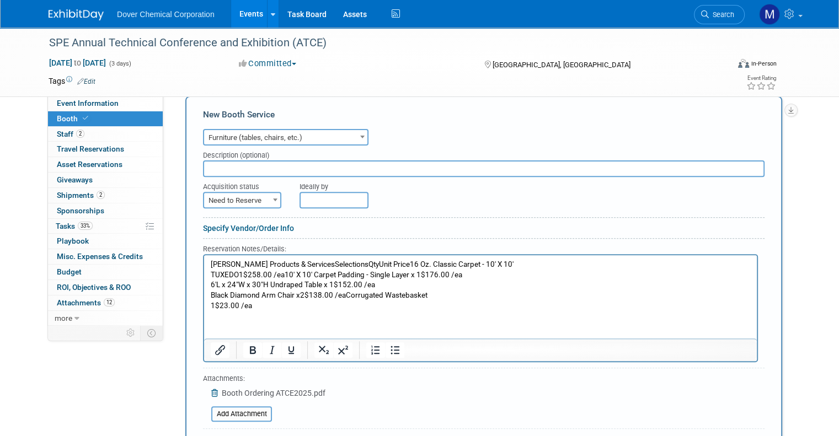
click at [346, 294] on p "Black Diamond Arm Chair x 2$138.00 /eaCorrugated Wastebasket 1$23.00 /ea" at bounding box center [481, 300] width 540 height 20
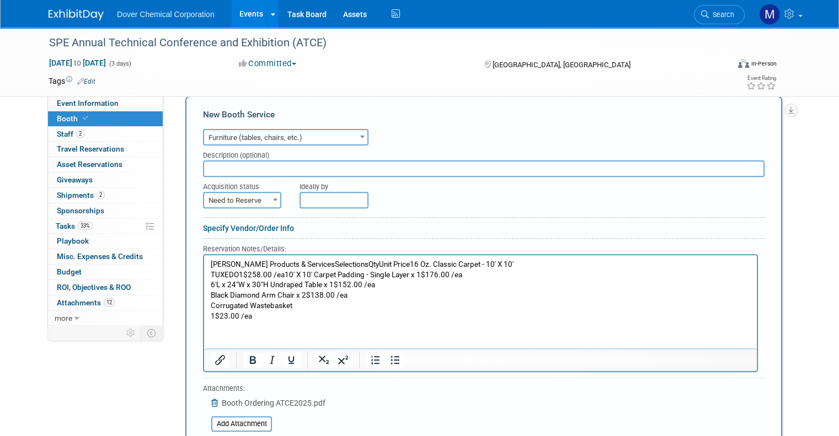
click at [213, 317] on p "Corrugated Wastebasket 1$23.00 /ea" at bounding box center [481, 311] width 540 height 20
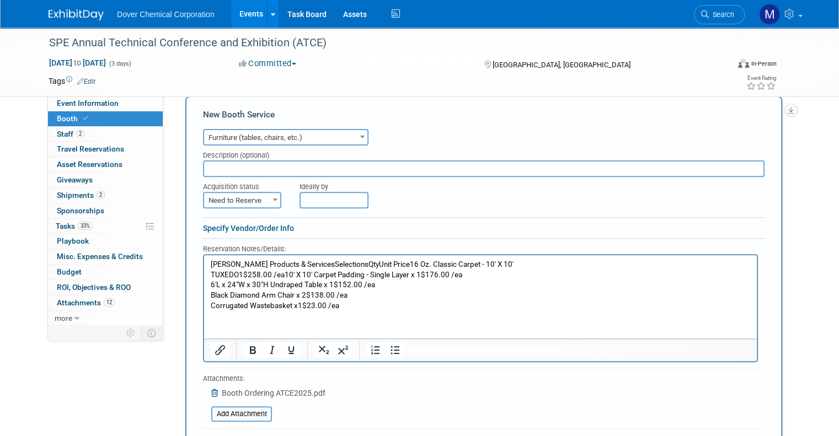
click at [383, 262] on p "Freeman Products & ServicesSelectionsQtyUnit Price16 Oz. Classic Carpet - 10' X…" at bounding box center [481, 269] width 540 height 20
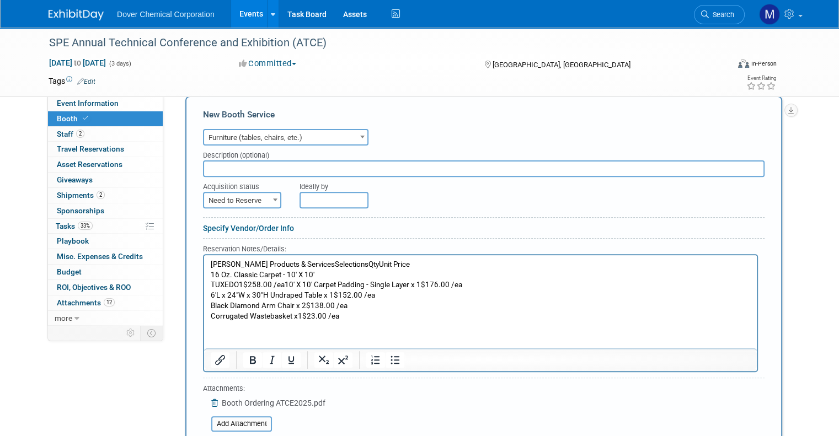
click at [212, 286] on p "16 Oz. Classic Carpet - 10' X 10' TUXEDO1$258.00 /ea10' X 10' Carpet Padding - …" at bounding box center [481, 280] width 540 height 20
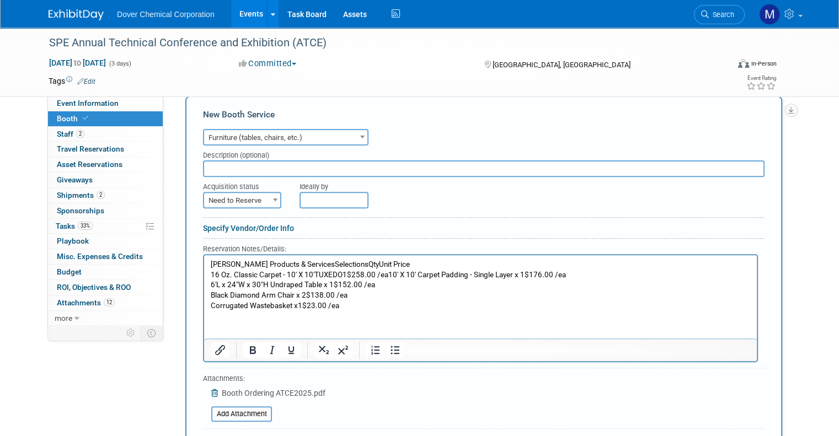
click at [344, 273] on p "16 Oz. Classic Carpet - 10' X 10' TUXEDO1$258.00 /ea10' X 10' Carpet Padding - …" at bounding box center [481, 275] width 540 height 10
click at [396, 275] on p "16 Oz. Classic Carpet - 10' X 10' TUXEDO x 1$258.00 /ea10' X 10' Carpet Padding…" at bounding box center [481, 275] width 540 height 10
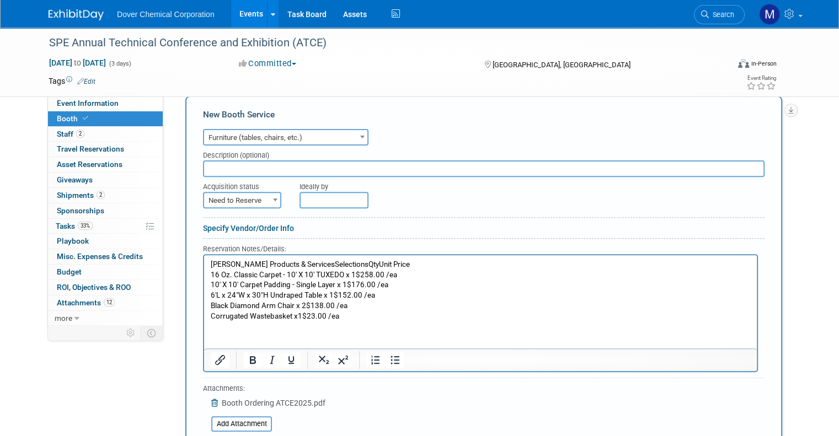
click at [393, 262] on p "Freeman Products & ServicesSelectionsQtyUnit Price" at bounding box center [481, 264] width 540 height 10
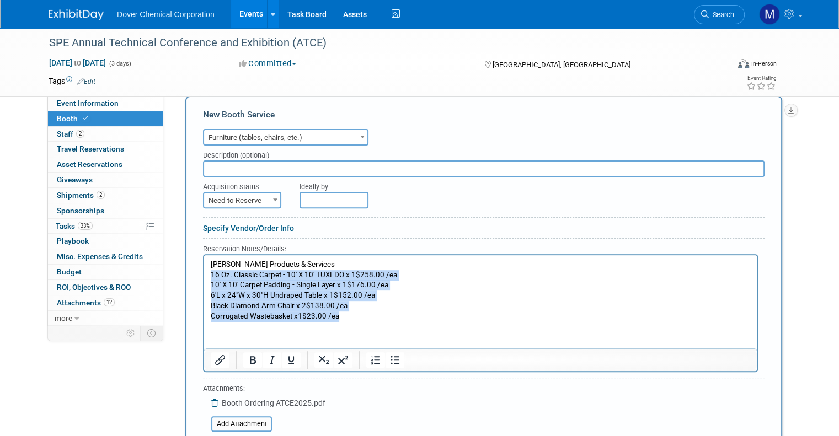
drag, startPoint x: 211, startPoint y: 272, endPoint x: 376, endPoint y: 322, distance: 172.3
click at [376, 321] on html "Freeman Products & Services 16 Oz. Classic Carpet - 10' X 10' TUXEDO x 1$258.00…" at bounding box center [480, 288] width 553 height 66
click at [388, 353] on icon "Bullet list" at bounding box center [394, 359] width 13 height 13
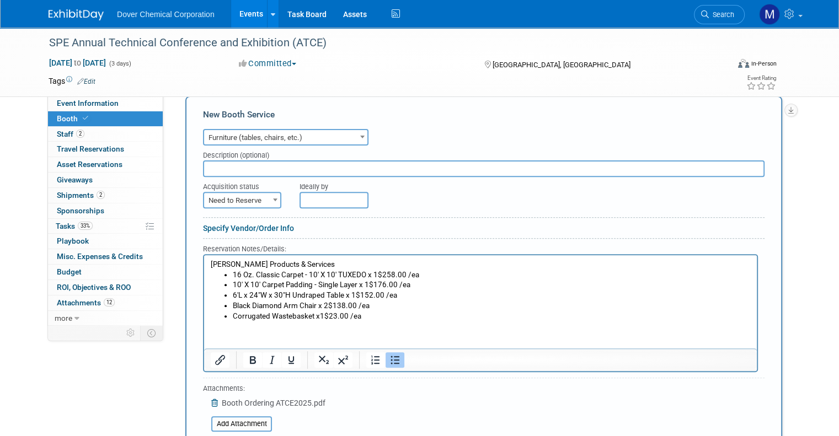
click at [414, 321] on html "Freeman Products & Services 16 Oz. Classic Carpet - 10' X 10' TUXEDO x 1$258.00…" at bounding box center [480, 288] width 553 height 66
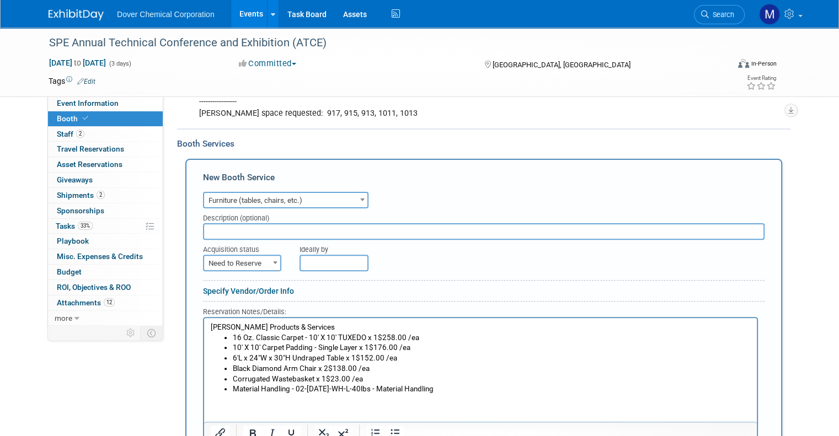
scroll to position [293, 0]
click at [278, 224] on input "text" at bounding box center [483, 232] width 561 height 17
type input "Carpet and Furniture have been ordered MH 090225"
click at [257, 257] on span "Need to Reserve" at bounding box center [242, 264] width 76 height 15
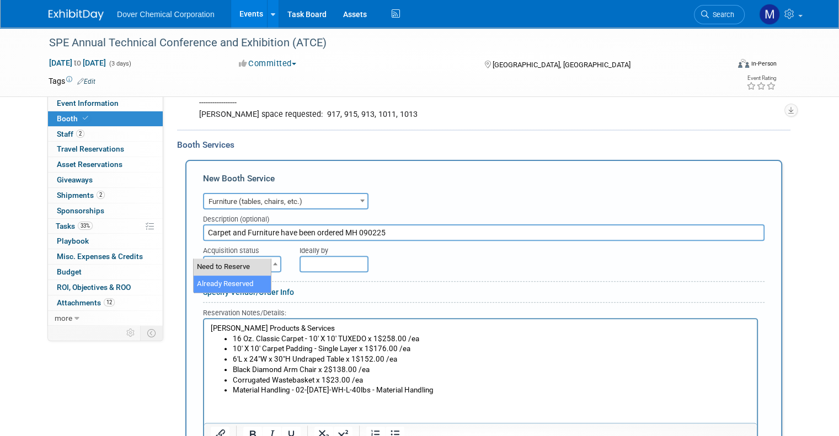
select select "2"
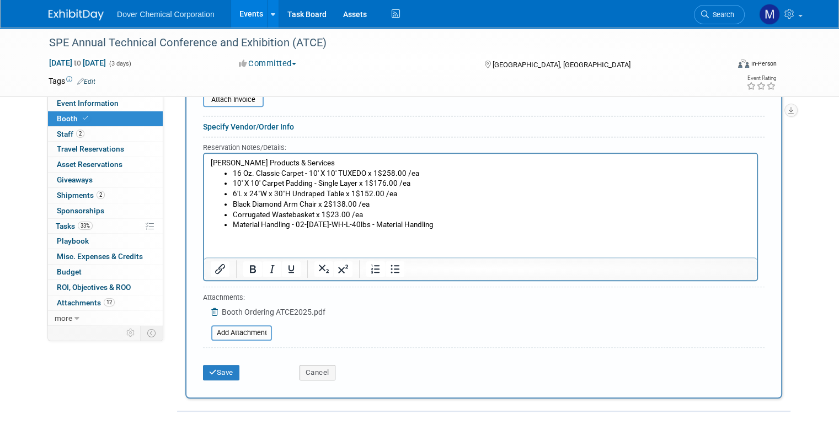
scroll to position [628, 0]
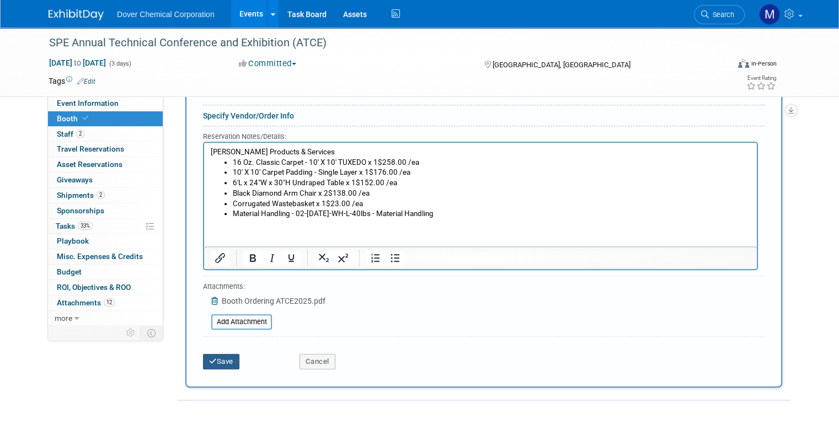
click at [218, 354] on button "Save" at bounding box center [221, 361] width 36 height 15
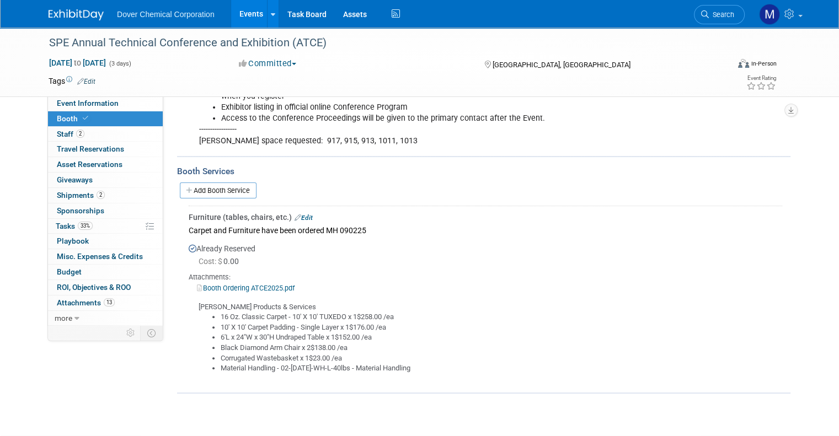
scroll to position [285, 0]
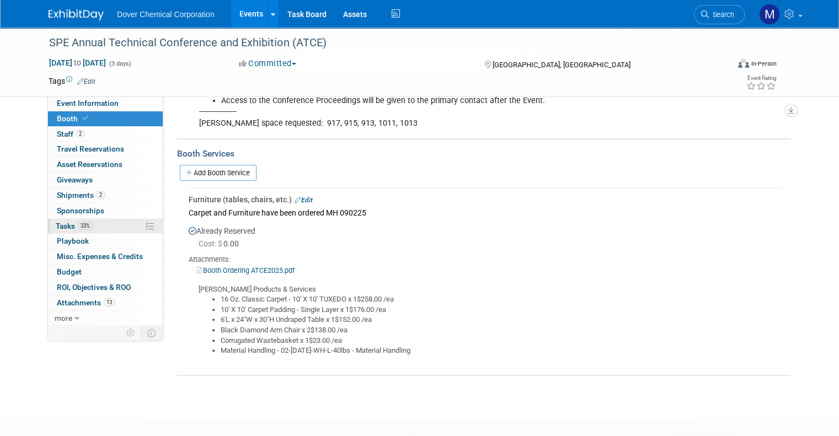
click at [54, 220] on link "33% Tasks 33%" at bounding box center [105, 226] width 115 height 15
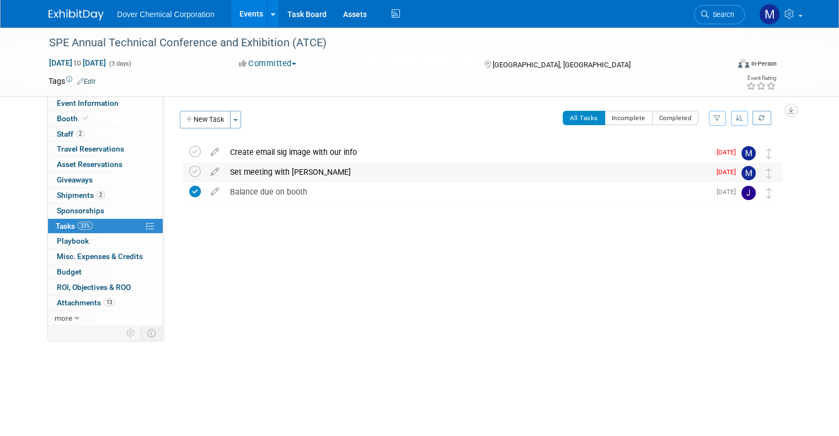
click at [264, 174] on div "Set meeting with Melissa" at bounding box center [466, 172] width 485 height 19
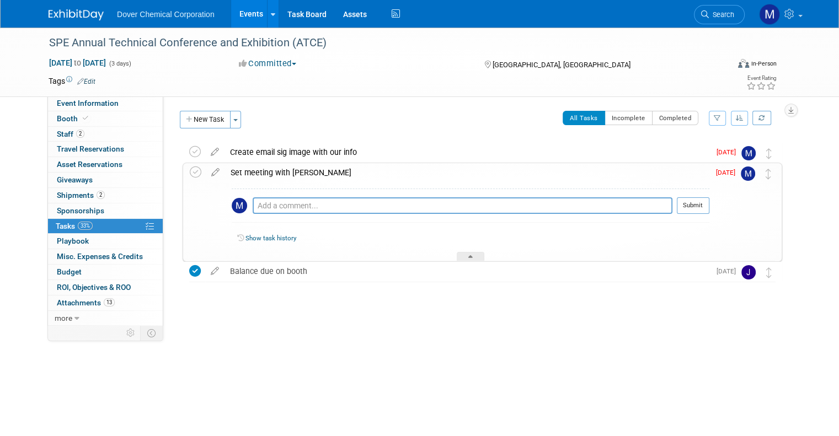
click at [264, 174] on div "Set meeting with Melissa" at bounding box center [467, 172] width 484 height 19
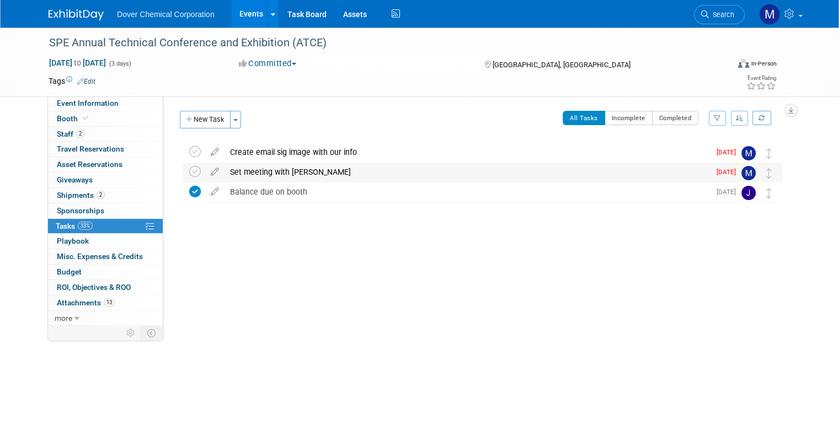
click at [264, 174] on div "Set meeting with Melissa" at bounding box center [466, 172] width 485 height 19
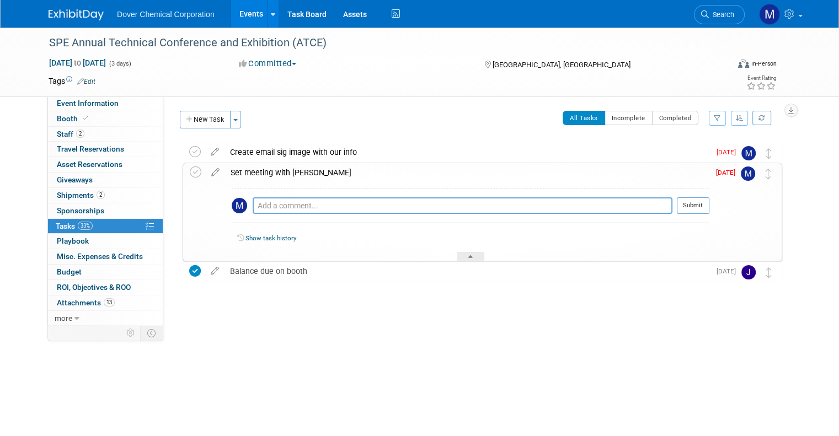
click at [264, 174] on div "Set meeting with Melissa" at bounding box center [467, 172] width 484 height 19
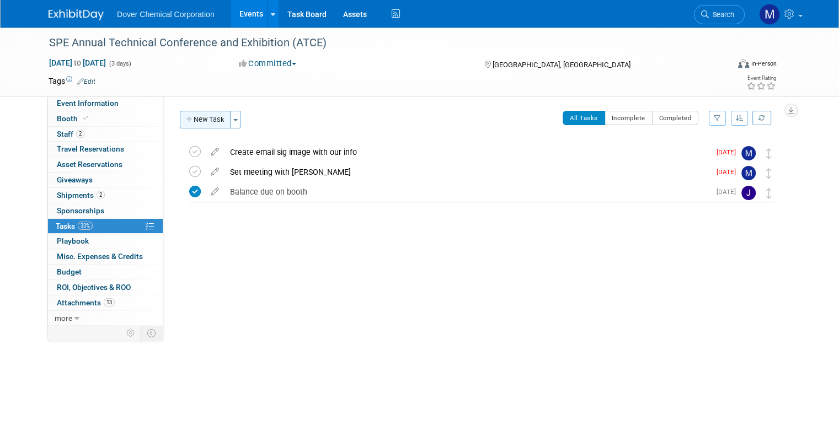
click at [206, 123] on button "New Task" at bounding box center [205, 120] width 51 height 18
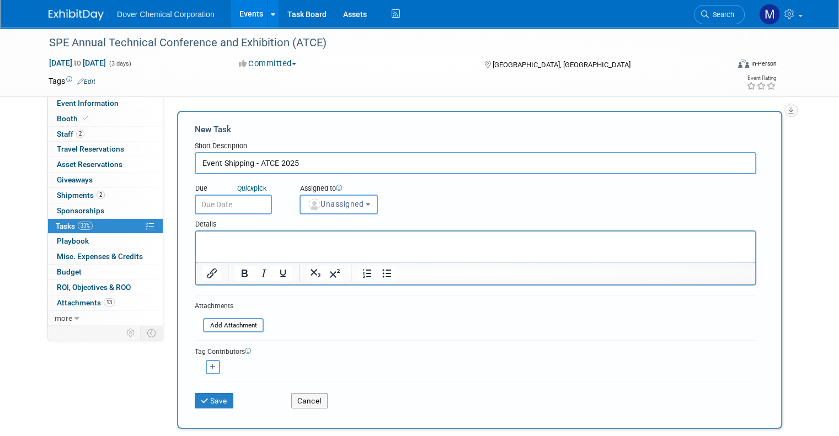
type input "Event Shipping - ATCE 2025"
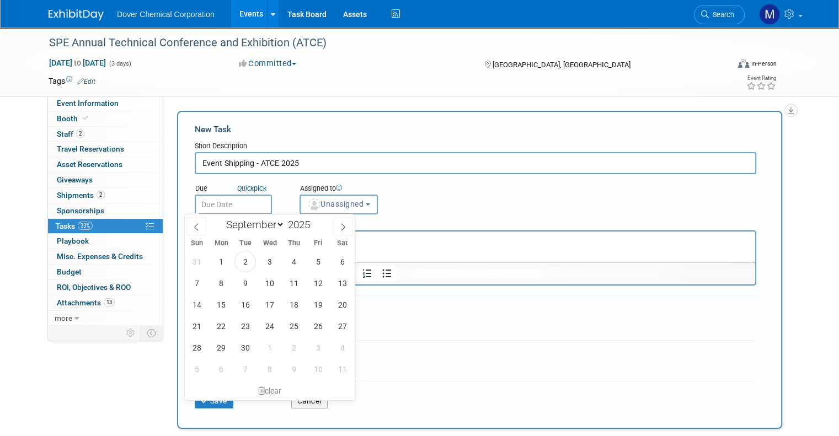
click at [232, 201] on input "text" at bounding box center [233, 205] width 77 height 20
click at [344, 228] on icon at bounding box center [343, 226] width 4 height 7
select select "9"
click at [317, 264] on span "3" at bounding box center [318, 262] width 22 height 22
type input "Oct 3, 2025"
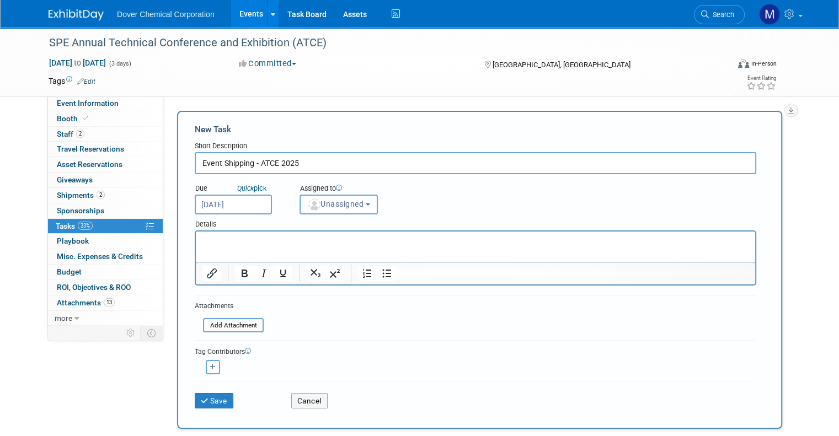
click at [357, 200] on span "Unassigned" at bounding box center [335, 204] width 56 height 9
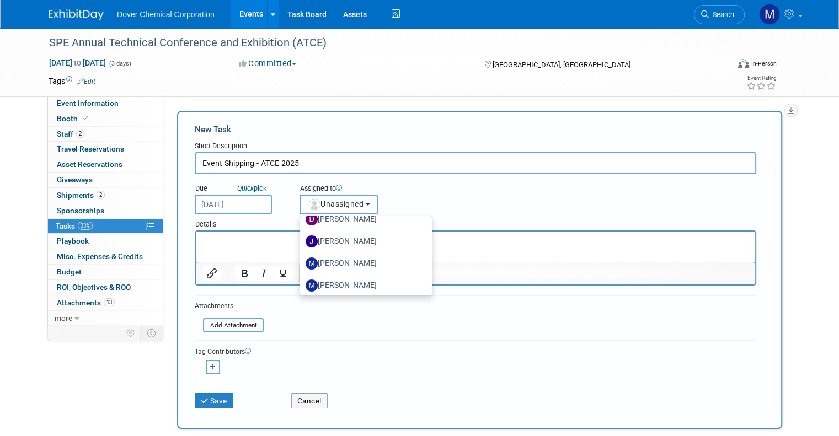
scroll to position [190, 0]
click at [351, 240] on label "Janette Murphy" at bounding box center [362, 241] width 115 height 18
click at [302, 240] on input "Janette Murphy" at bounding box center [297, 239] width 7 height 7
select select "dad44159-ce6b-4588-88de-c8e41b4f01cb"
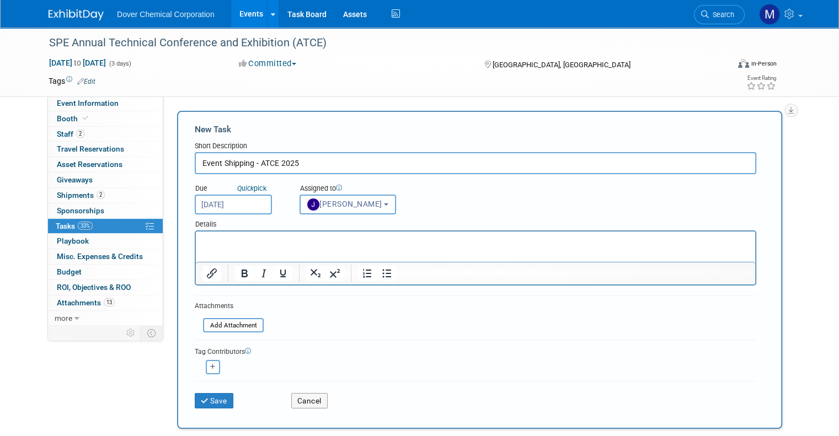
click at [344, 244] on p "Rich Text Area. Press ALT-0 for help." at bounding box center [475, 241] width 546 height 11
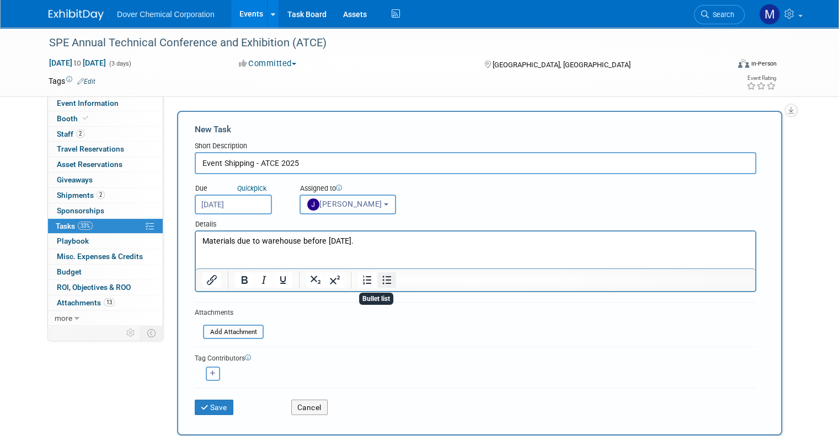
click at [380, 280] on icon "Bullet list" at bounding box center [386, 280] width 13 height 13
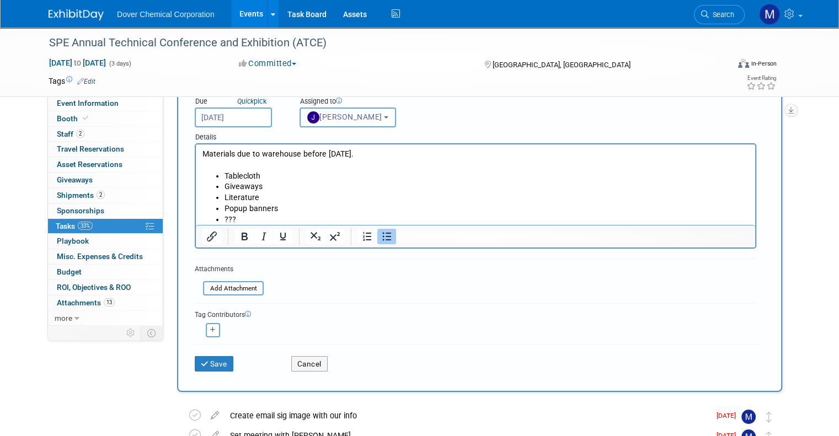
scroll to position [90, 0]
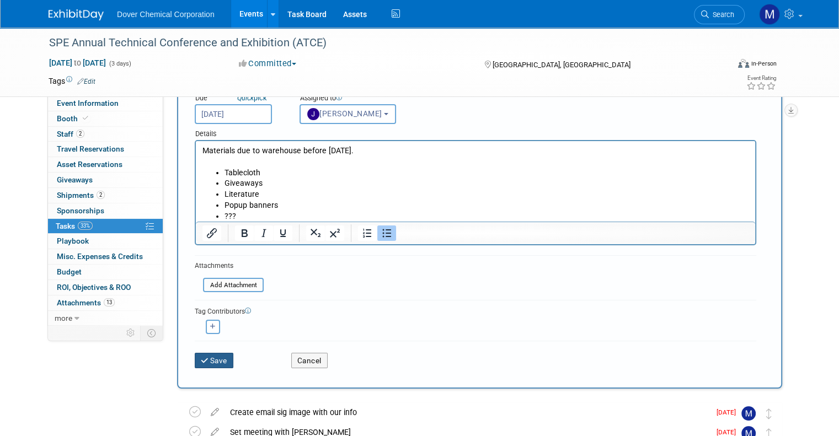
click at [200, 361] on button "Save" at bounding box center [214, 360] width 39 height 15
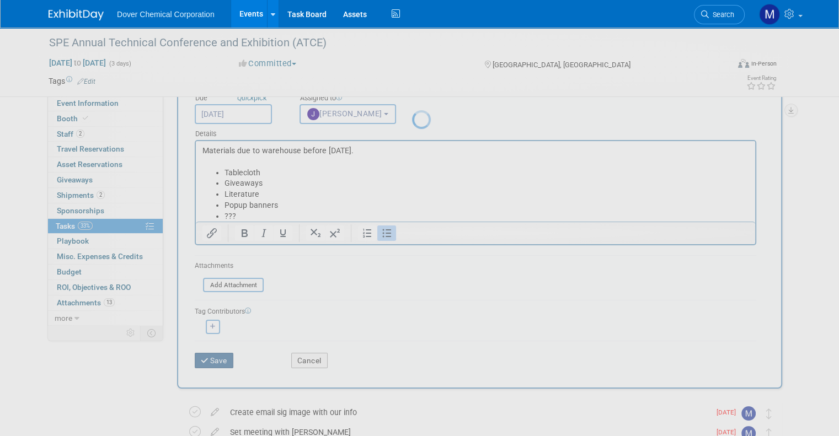
scroll to position [0, 0]
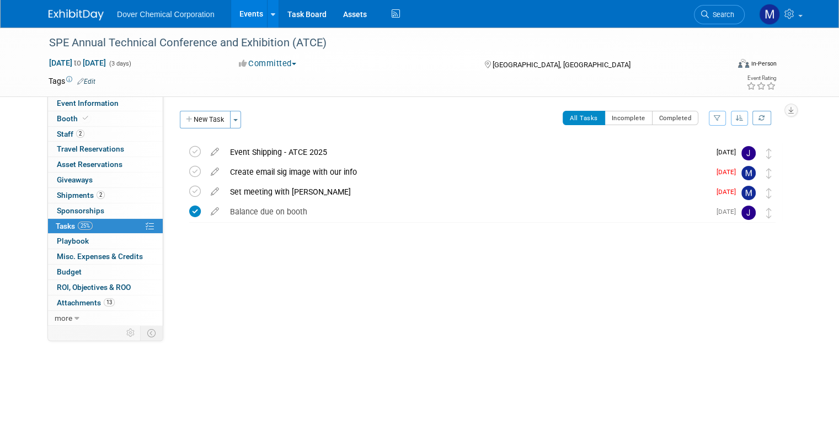
click at [257, 151] on div "Event Shipping - ATCE 2025" at bounding box center [466, 152] width 485 height 19
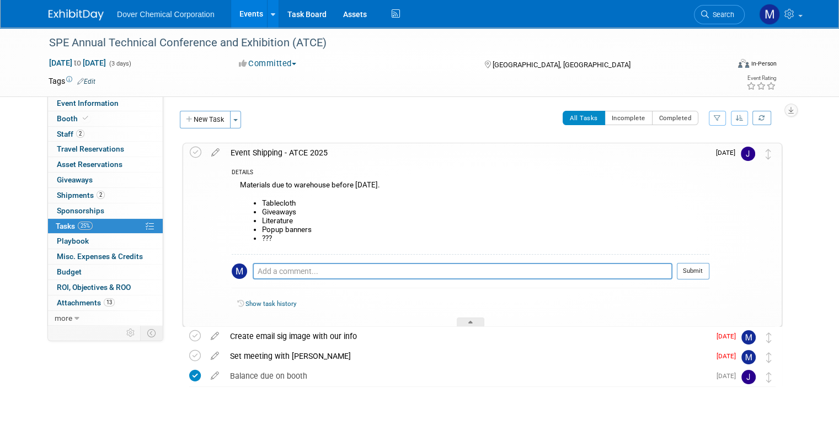
click at [414, 119] on div "All Tasks Incomplete Completed Filter by Assignee -- Select Assignee -- All una…" at bounding box center [514, 122] width 535 height 23
click at [382, 156] on div "Event Shipping - ATCE 2025" at bounding box center [467, 152] width 484 height 19
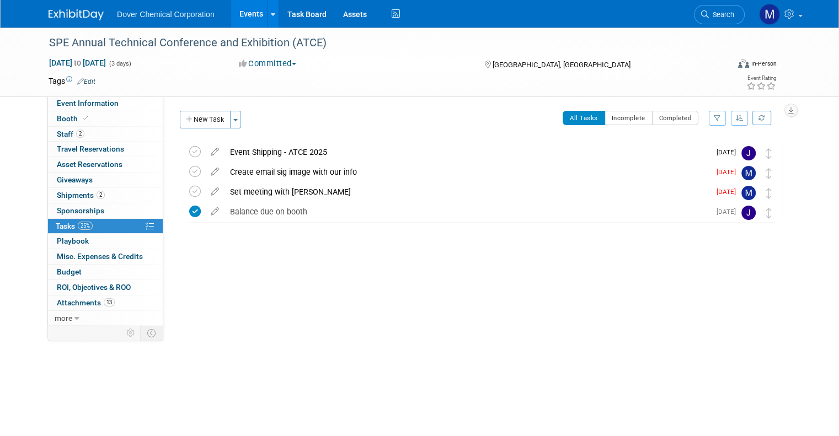
click at [53, 10] on img at bounding box center [76, 14] width 55 height 11
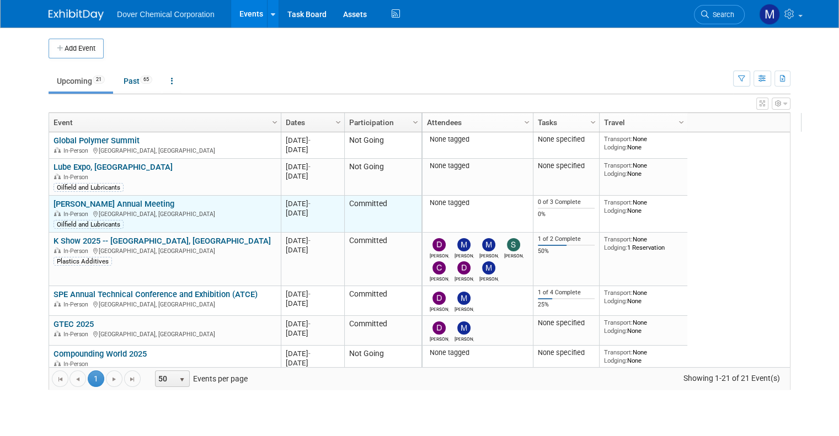
click at [86, 203] on link "[PERSON_NAME] Annual Meeting" at bounding box center [113, 204] width 121 height 10
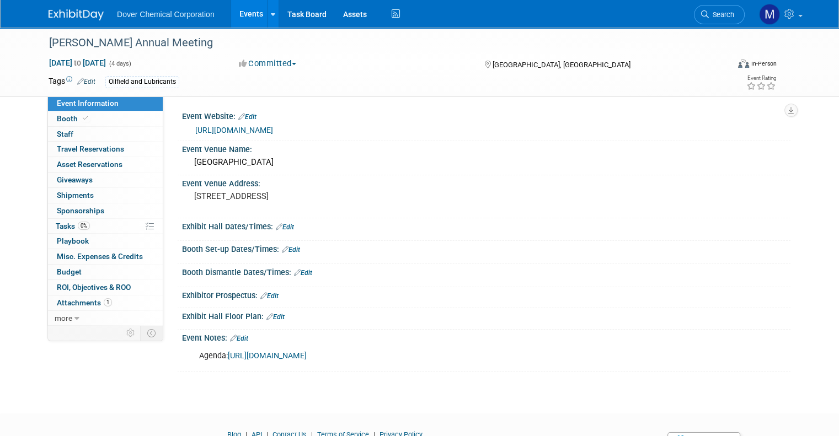
click at [229, 129] on link "https://www.ilmaannualmeeting.org/" at bounding box center [234, 130] width 78 height 9
click at [71, 113] on link "Booth" at bounding box center [105, 118] width 115 height 15
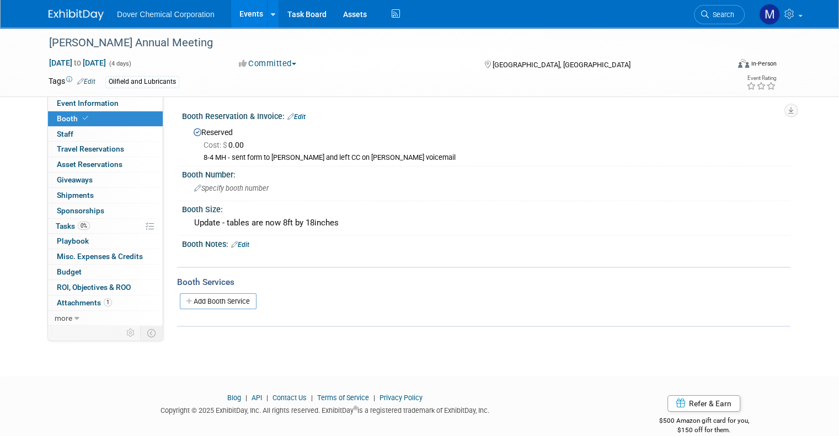
click at [240, 241] on link "Edit" at bounding box center [240, 245] width 18 height 8
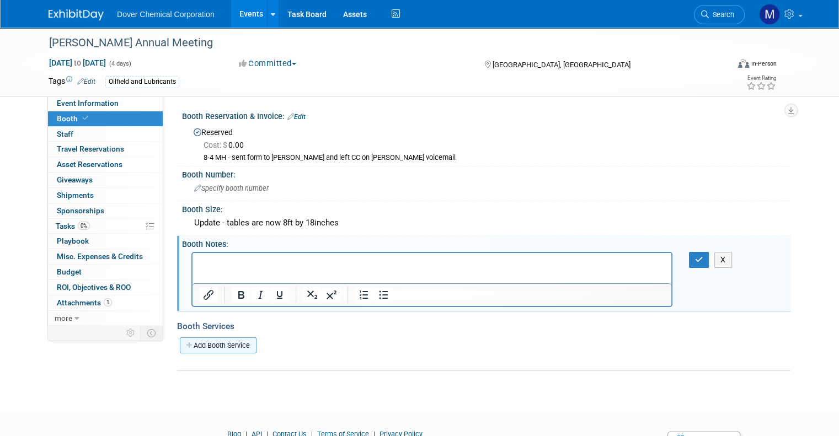
click at [207, 341] on link "Add Booth Service" at bounding box center [218, 345] width 77 height 16
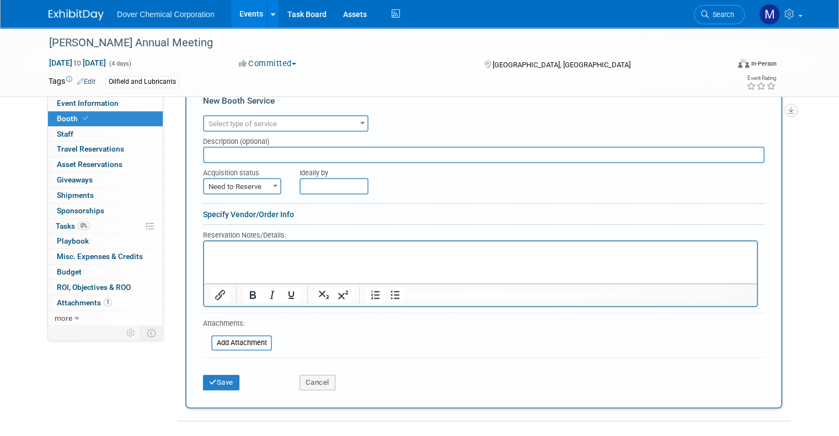
scroll to position [260, 0]
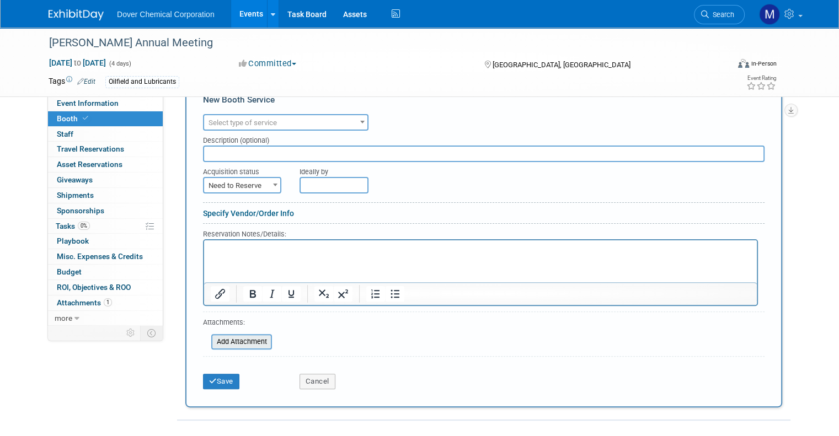
click at [221, 339] on input "file" at bounding box center [205, 341] width 131 height 13
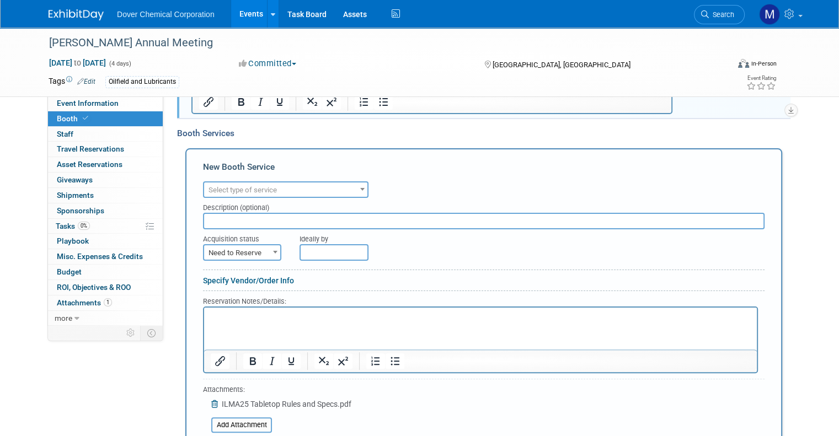
scroll to position [187, 0]
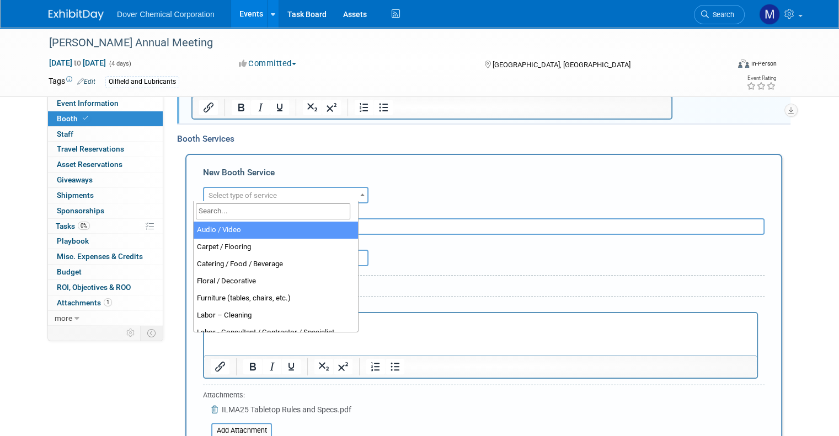
click at [260, 195] on span "Select type of service" at bounding box center [242, 195] width 68 height 8
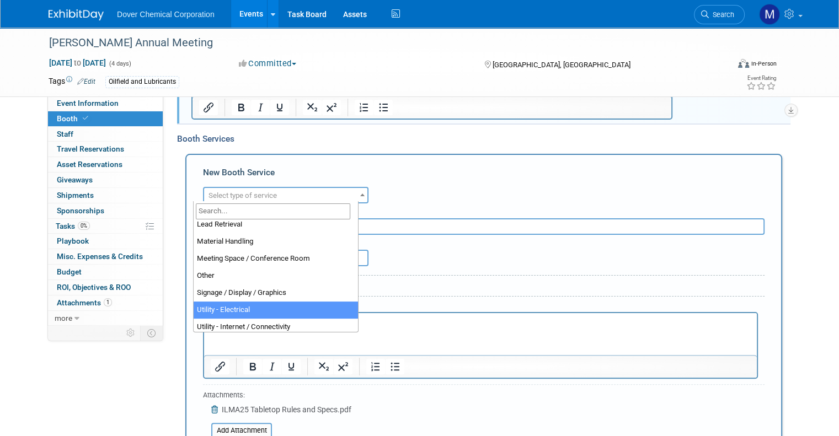
scroll to position [241, 0]
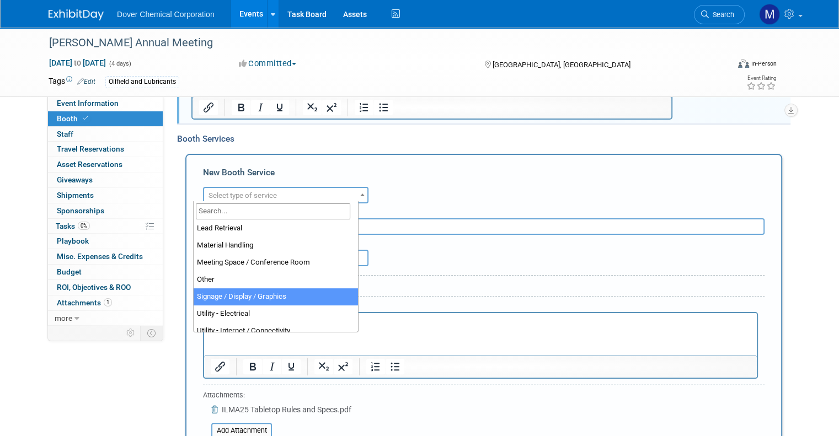
select select "3"
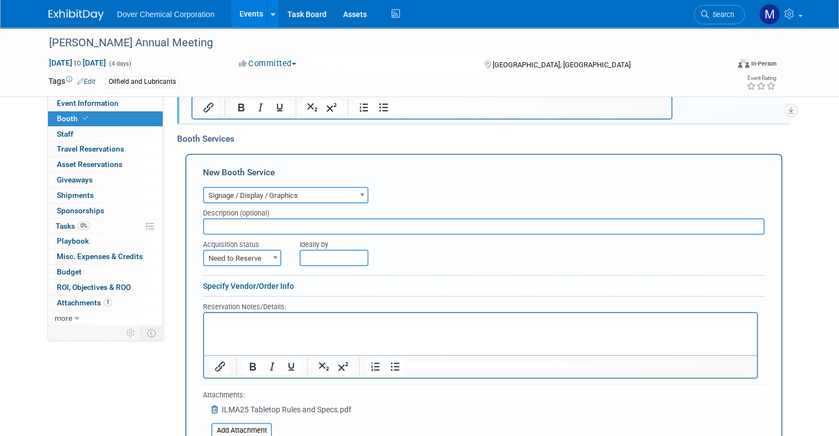
click at [238, 231] on input "text" at bounding box center [483, 226] width 561 height 17
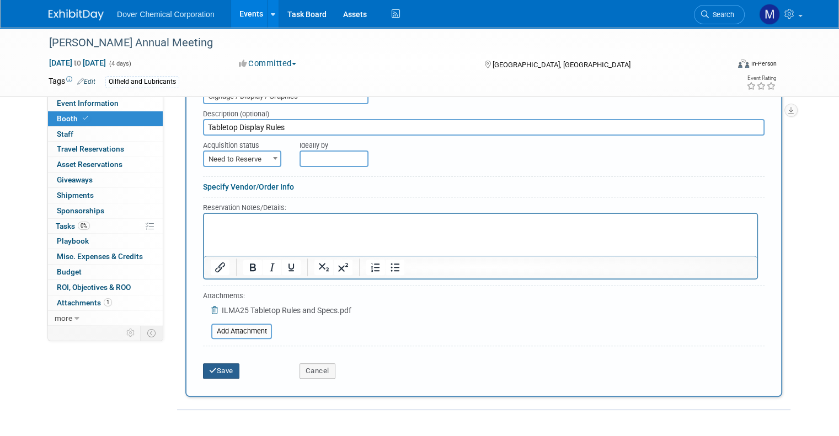
type input "Tabletop Display Rules"
click at [217, 366] on button "Save" at bounding box center [221, 370] width 36 height 15
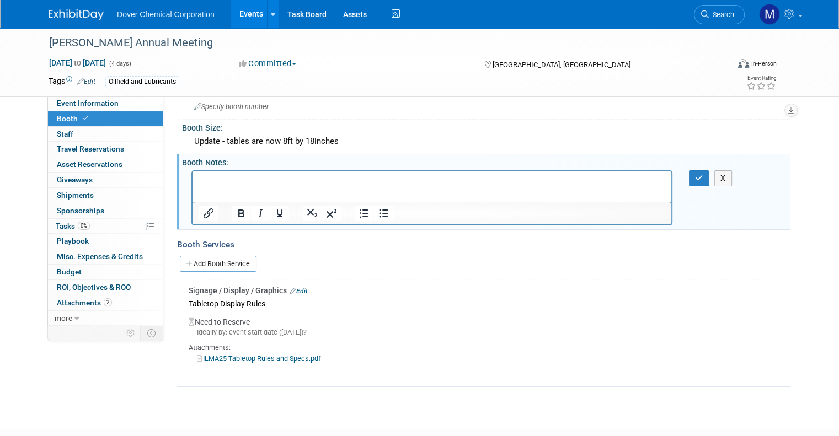
scroll to position [81, 0]
click at [725, 176] on button "X" at bounding box center [723, 179] width 18 height 16
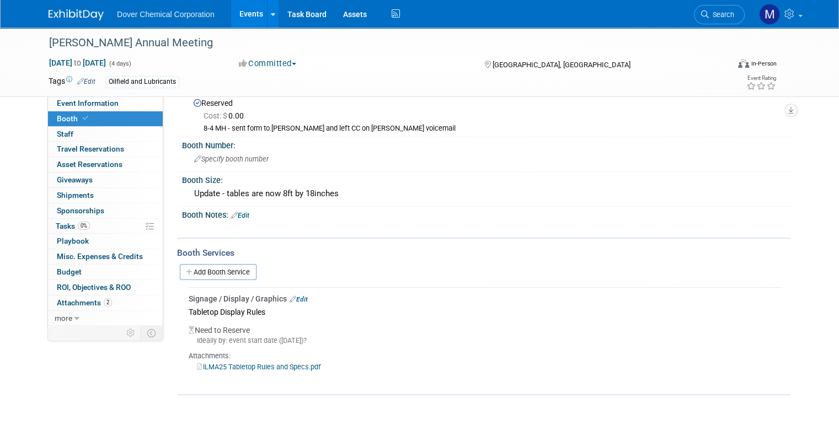
scroll to position [0, 0]
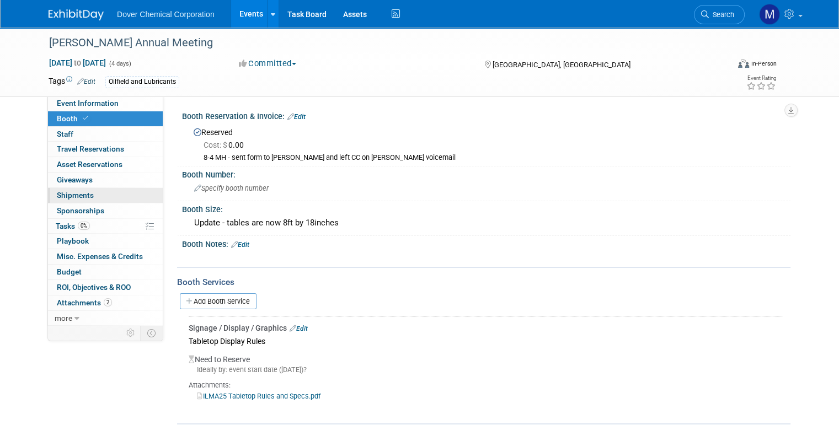
click at [60, 194] on span "Shipments 0" at bounding box center [75, 195] width 37 height 9
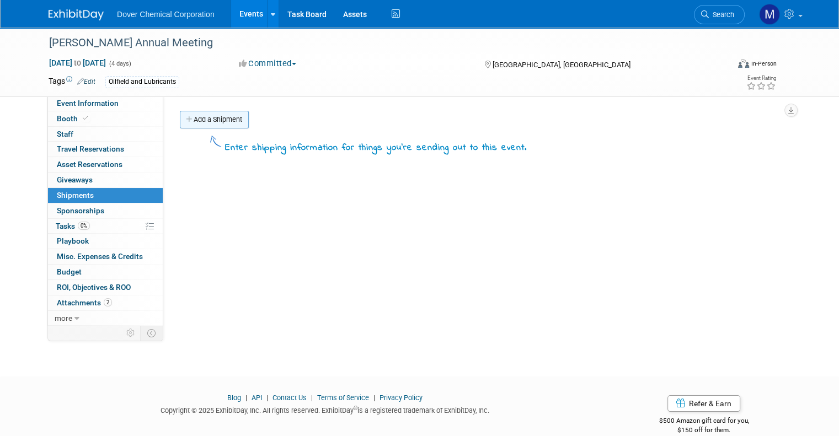
click at [184, 119] on link "Add a Shipment" at bounding box center [214, 120] width 69 height 18
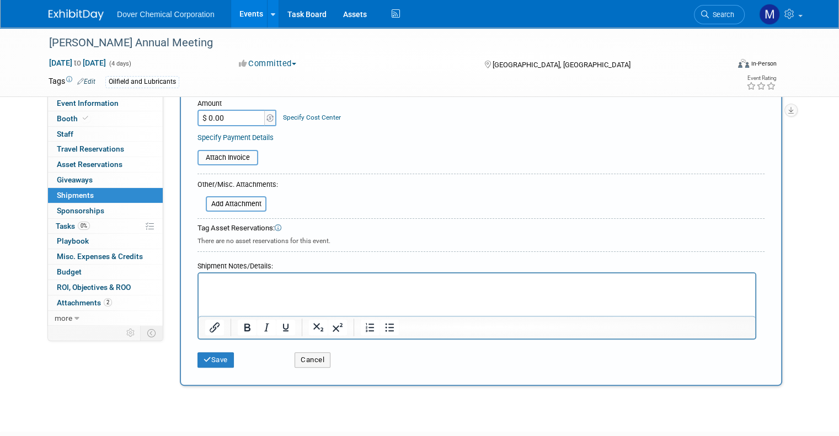
scroll to position [229, 0]
type input "Shipping Instructions"
click at [229, 289] on html at bounding box center [477, 281] width 556 height 15
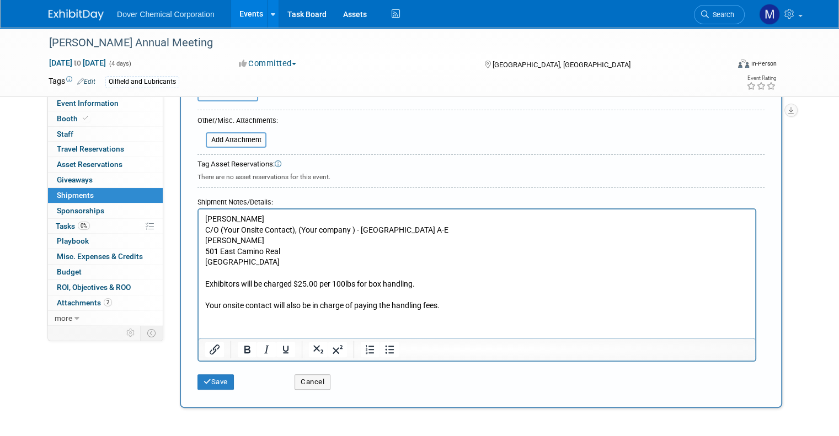
scroll to position [295, 0]
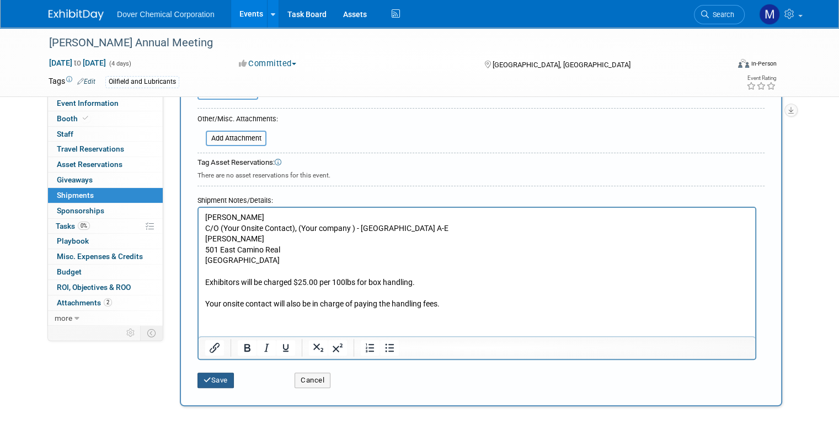
click at [208, 377] on button "Save" at bounding box center [215, 380] width 36 height 15
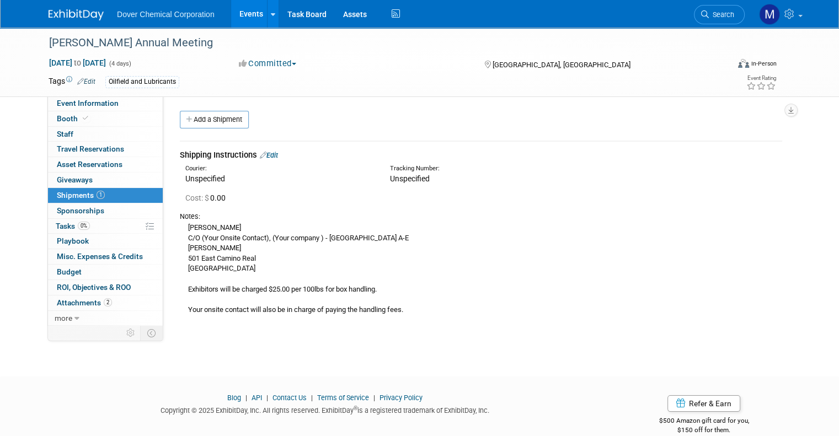
scroll to position [18, 0]
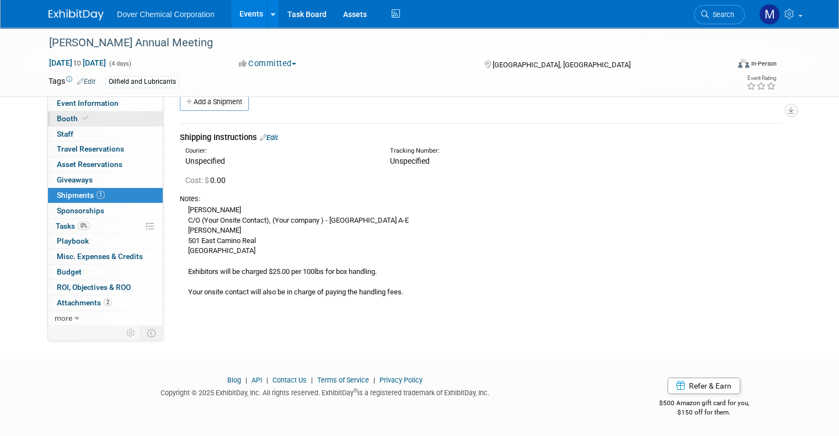
click at [66, 121] on span "Booth" at bounding box center [74, 118] width 34 height 9
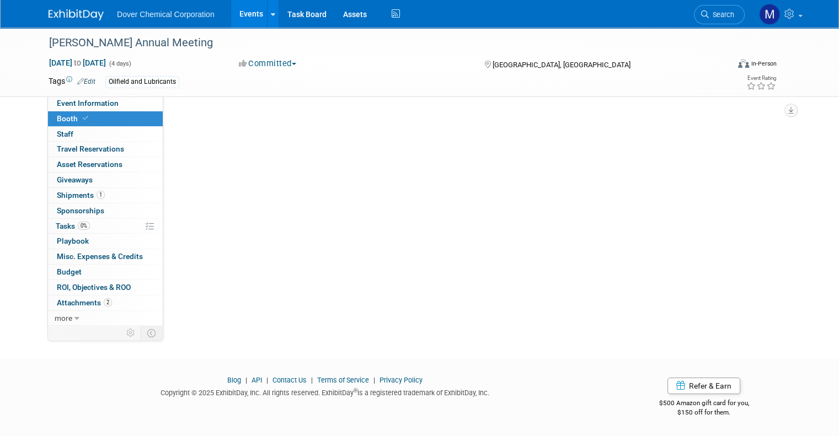
scroll to position [0, 0]
